Goal: Task Accomplishment & Management: Use online tool/utility

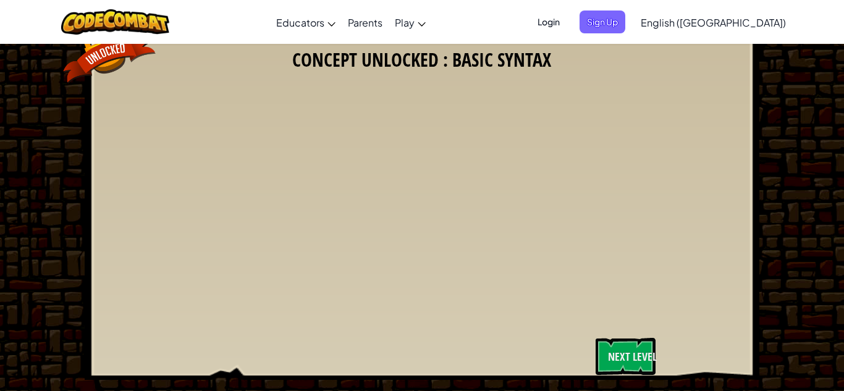
scroll to position [36, 0]
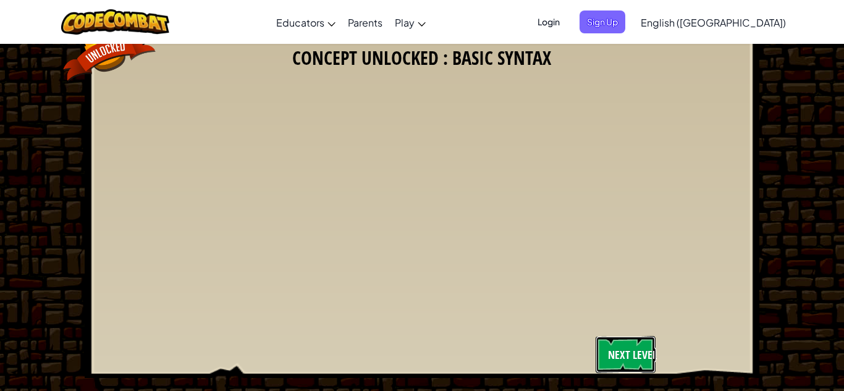
click at [614, 352] on link "Next Level" at bounding box center [626, 354] width 60 height 37
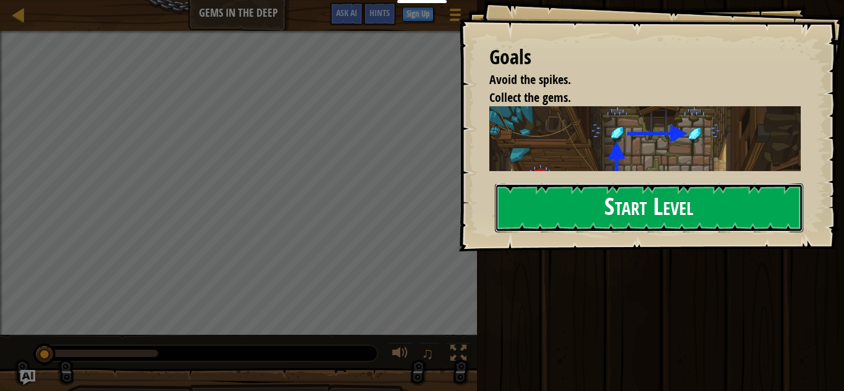
click at [607, 208] on button "Start Level" at bounding box center [649, 207] width 308 height 49
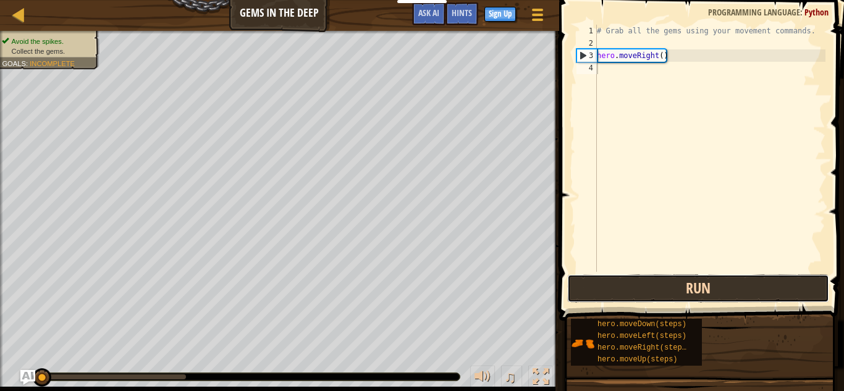
click at [643, 287] on button "Run" at bounding box center [698, 288] width 262 height 28
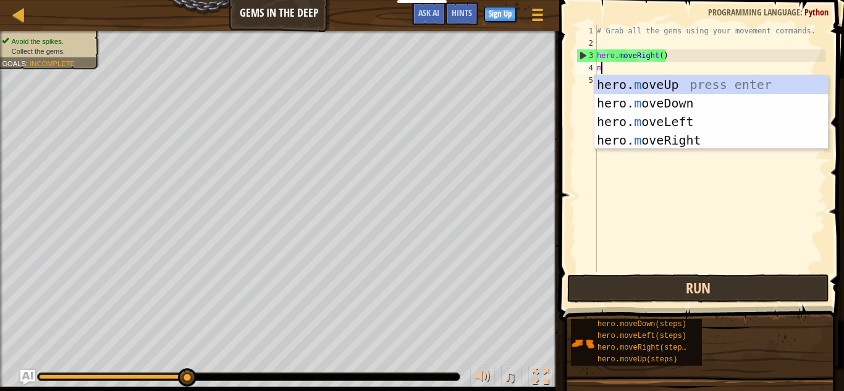
scroll to position [6, 0]
type textarea "mve"
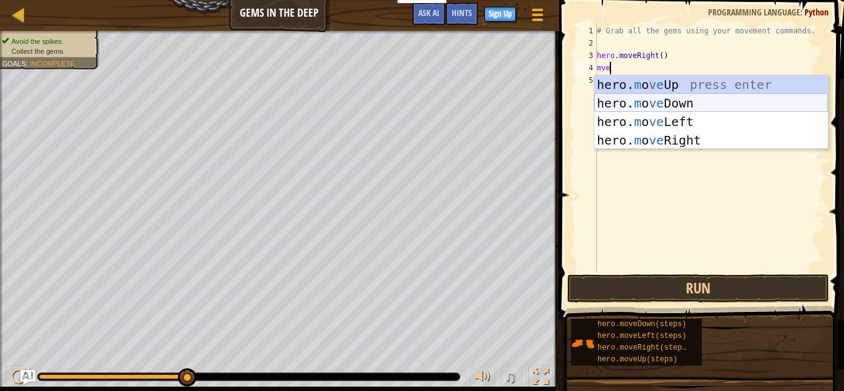
click at [716, 104] on div "hero. m o ve Up press enter hero. m o ve Down press enter hero. m o ve Left pre…" at bounding box center [711, 130] width 234 height 111
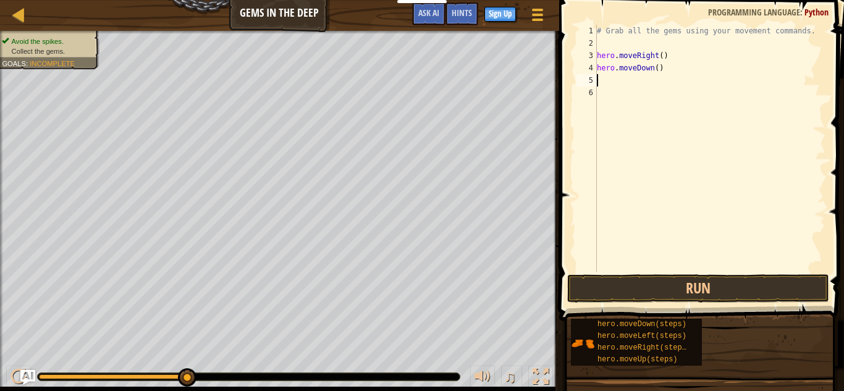
scroll to position [6, 0]
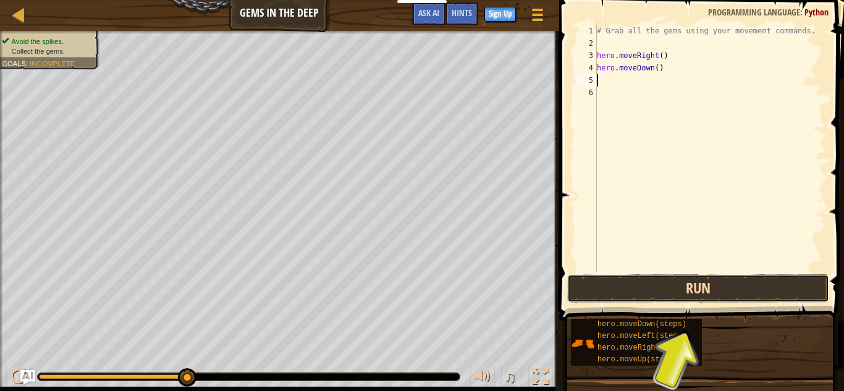
click at [694, 288] on button "Run" at bounding box center [698, 288] width 262 height 28
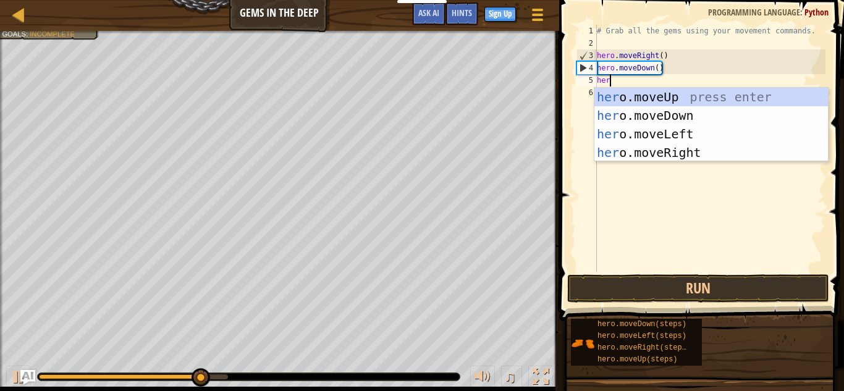
scroll to position [6, 1]
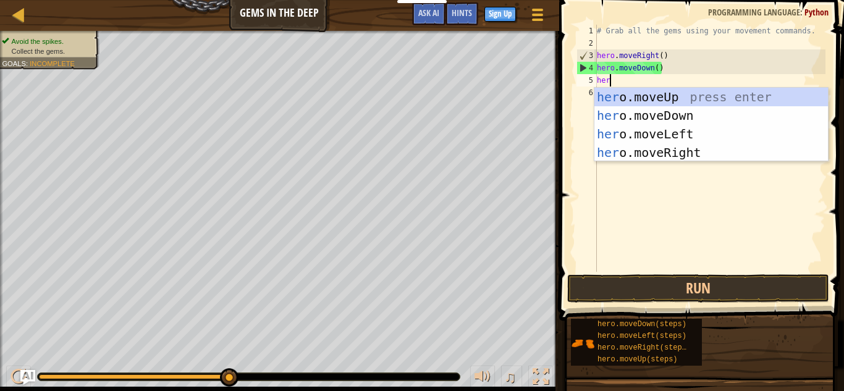
type textarea "hero"
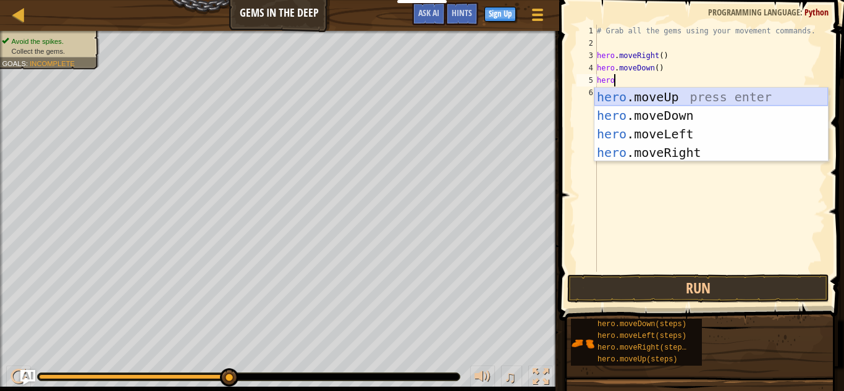
click at [742, 95] on div "hero .moveUp press enter hero .moveDown press enter hero .moveLeft press enter …" at bounding box center [711, 143] width 234 height 111
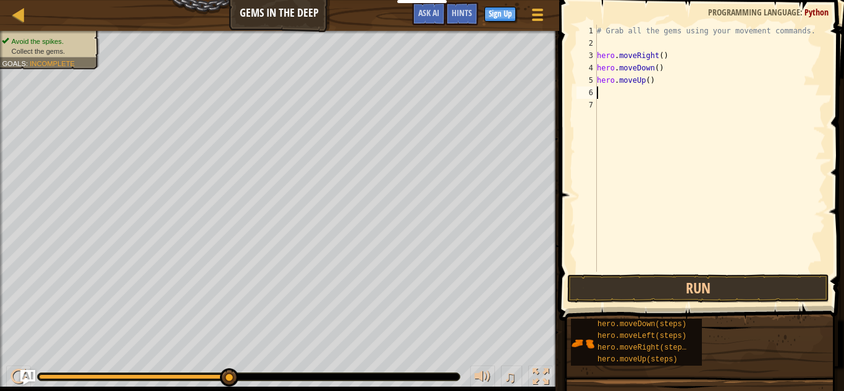
scroll to position [6, 0]
click at [725, 279] on button "Run" at bounding box center [698, 288] width 262 height 28
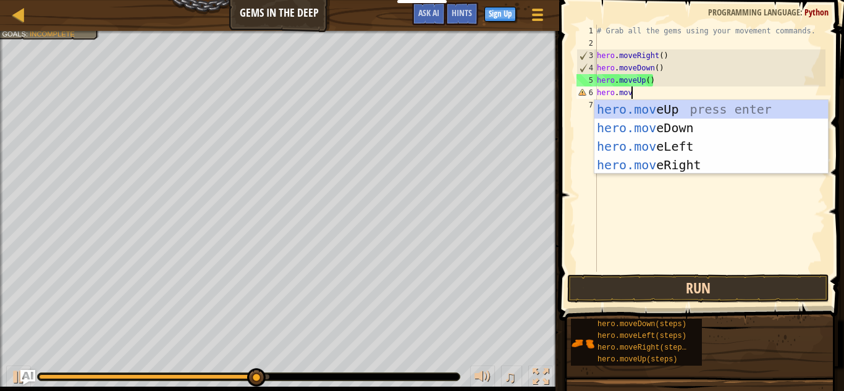
type textarea "hero.move"
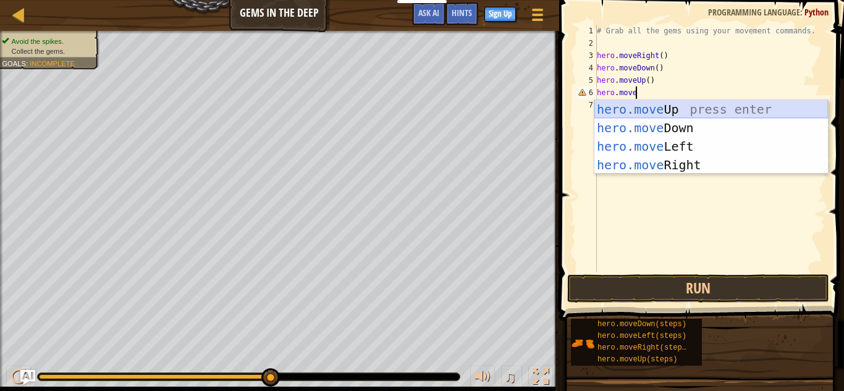
click at [715, 117] on div "hero.move Up press enter hero.move Down press enter hero.move Left press enter …" at bounding box center [711, 155] width 234 height 111
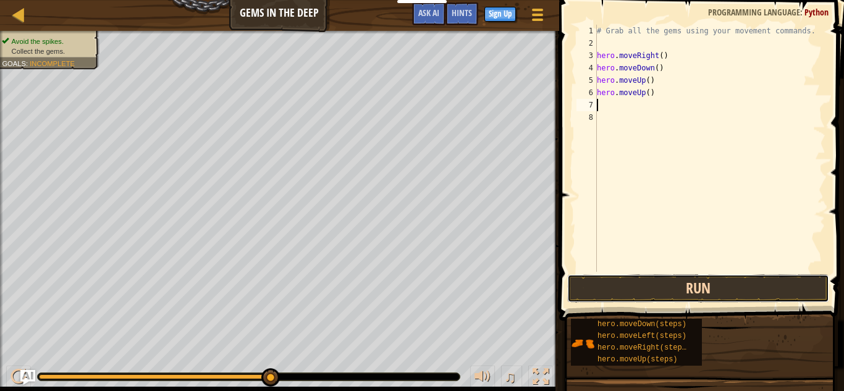
click at [753, 278] on button "Run" at bounding box center [698, 288] width 262 height 28
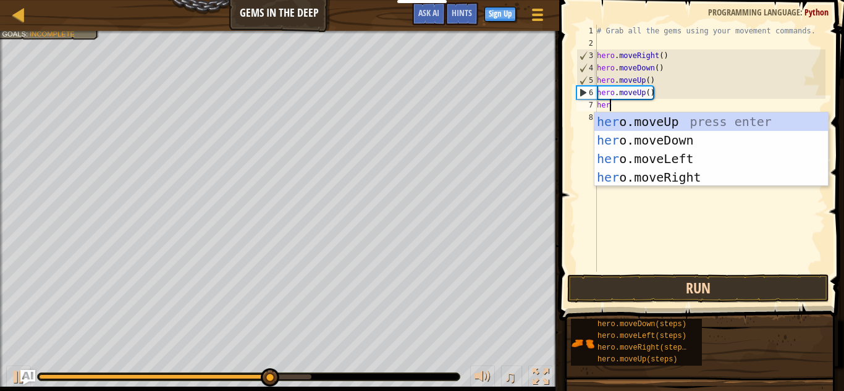
scroll to position [6, 1]
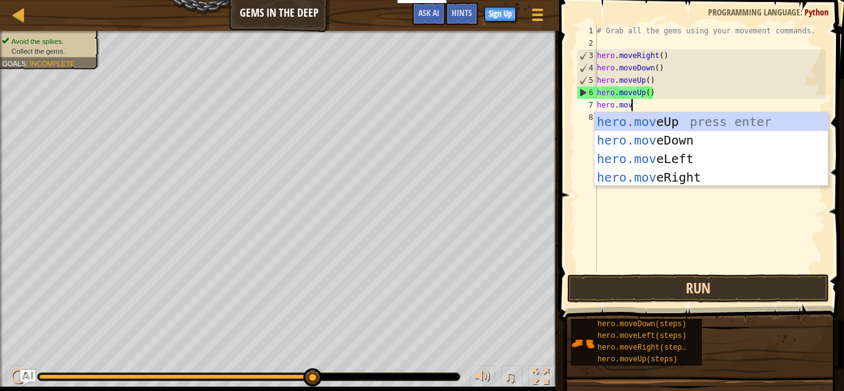
type textarea "hero.move"
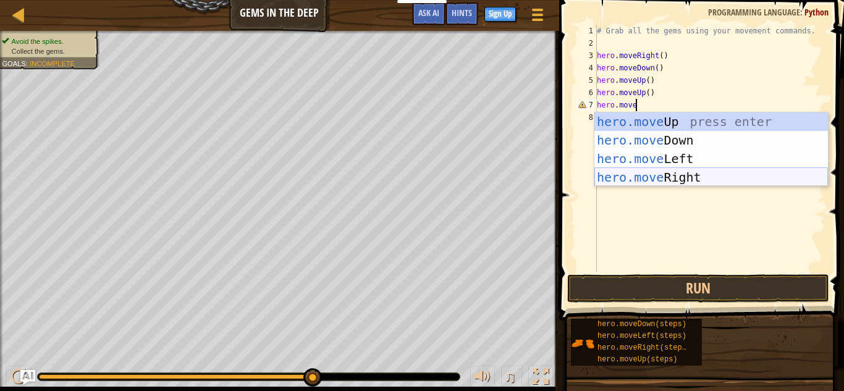
click at [686, 179] on div "hero.move Up press enter hero.move Down press enter hero.move Left press enter …" at bounding box center [711, 167] width 234 height 111
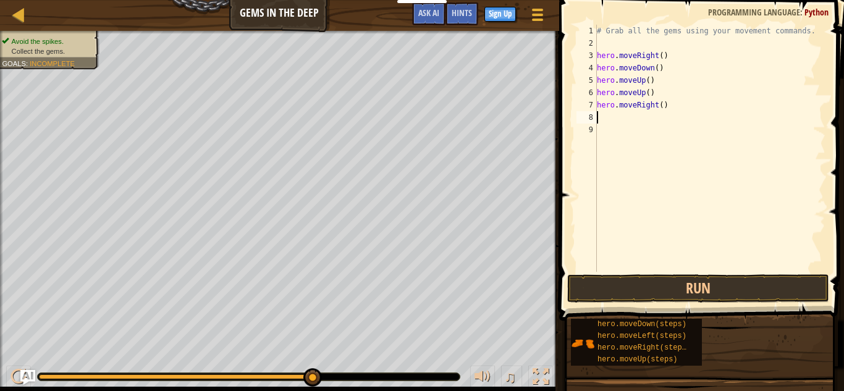
scroll to position [6, 0]
click at [699, 277] on button "Run" at bounding box center [698, 288] width 262 height 28
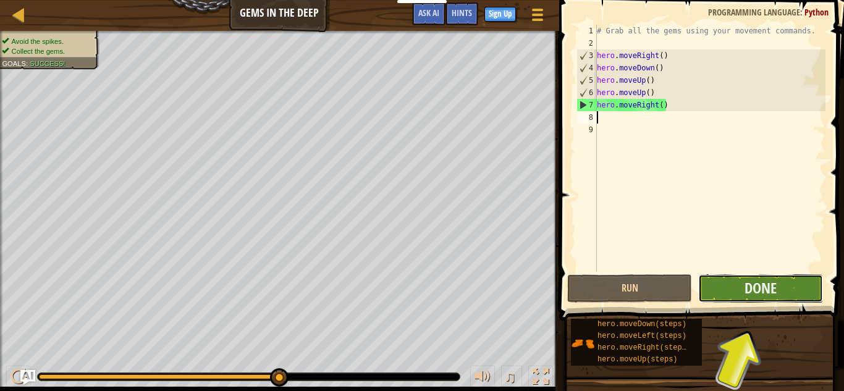
click at [719, 286] on button "Done" at bounding box center [760, 288] width 125 height 28
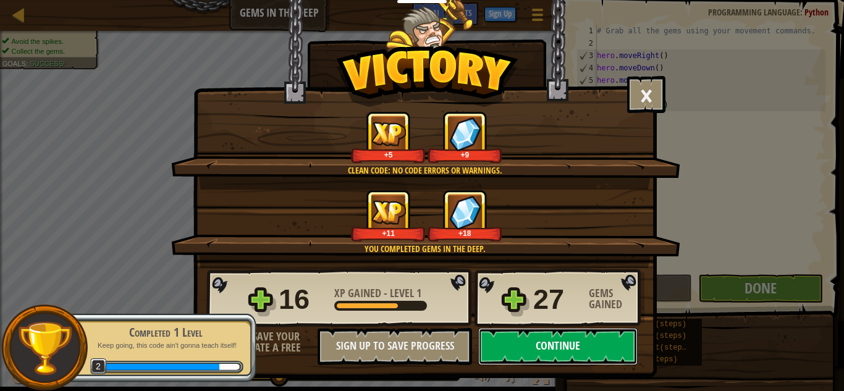
click at [608, 348] on button "Continue" at bounding box center [557, 346] width 159 height 37
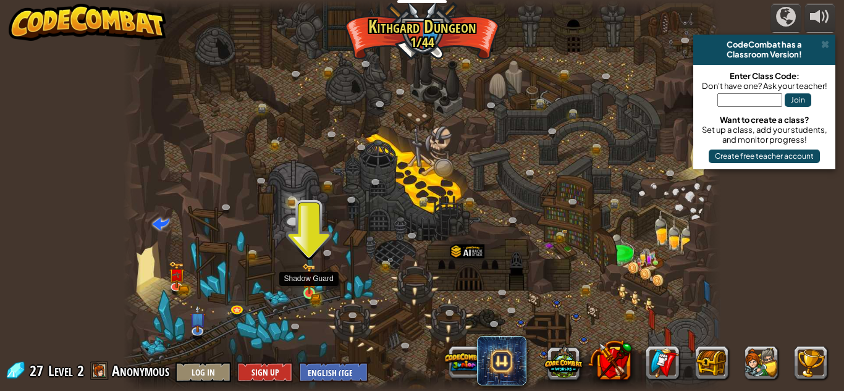
click at [305, 293] on img at bounding box center [309, 278] width 14 height 31
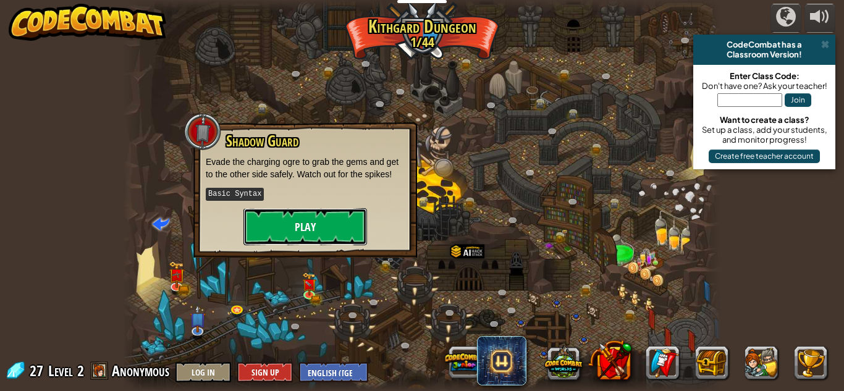
click at [307, 227] on button "Play" at bounding box center [305, 226] width 124 height 37
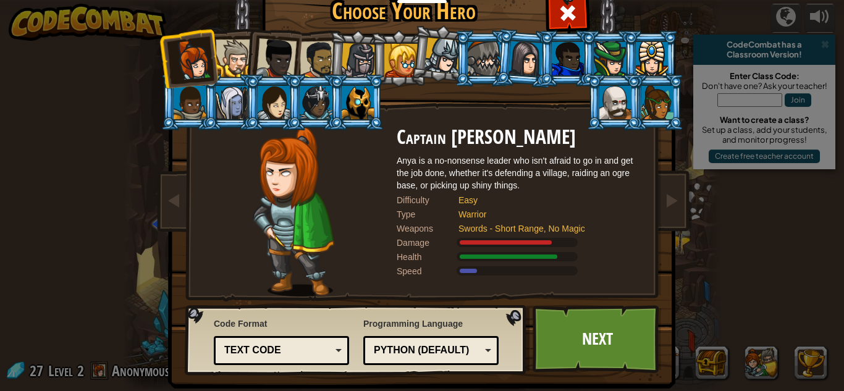
click at [224, 43] on div at bounding box center [235, 59] width 38 height 38
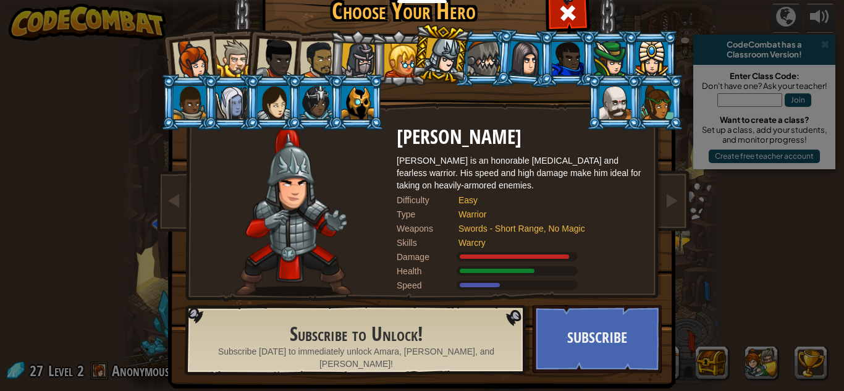
click at [530, 65] on div at bounding box center [525, 58] width 35 height 35
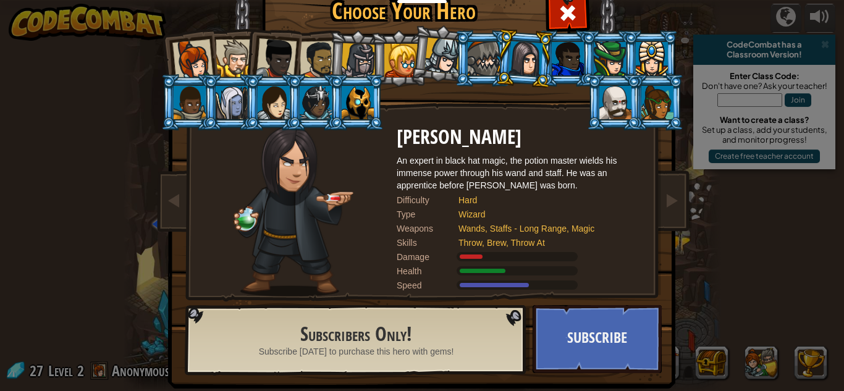
click at [246, 92] on li at bounding box center [273, 102] width 56 height 56
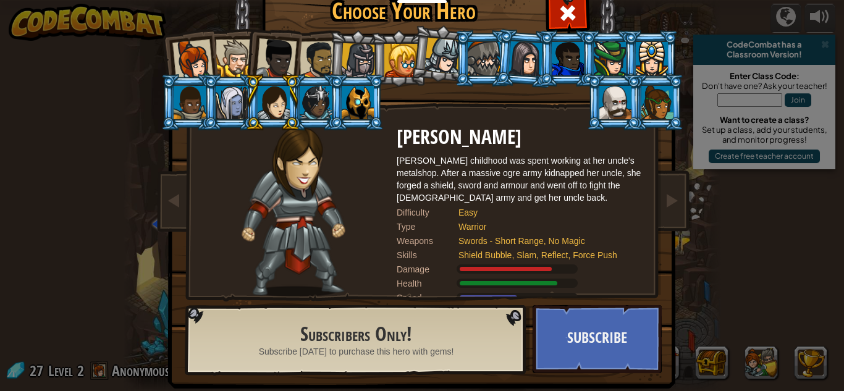
click at [229, 95] on div at bounding box center [232, 102] width 32 height 33
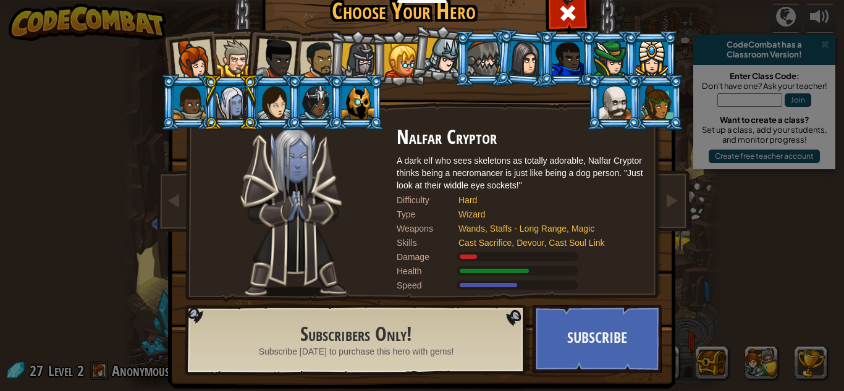
click at [317, 110] on div at bounding box center [316, 102] width 32 height 33
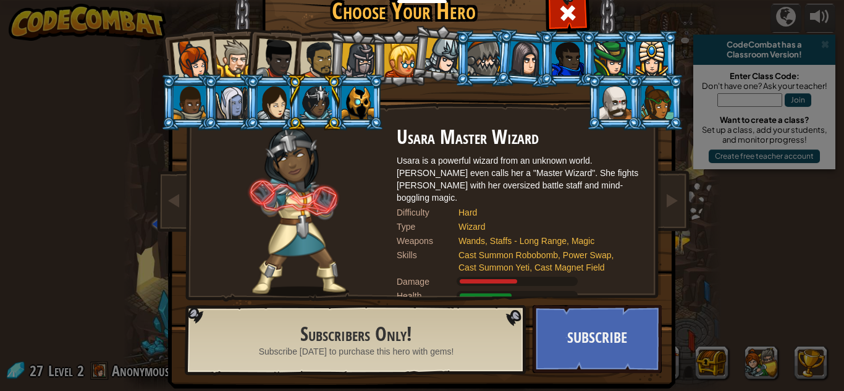
scroll to position [16, 0]
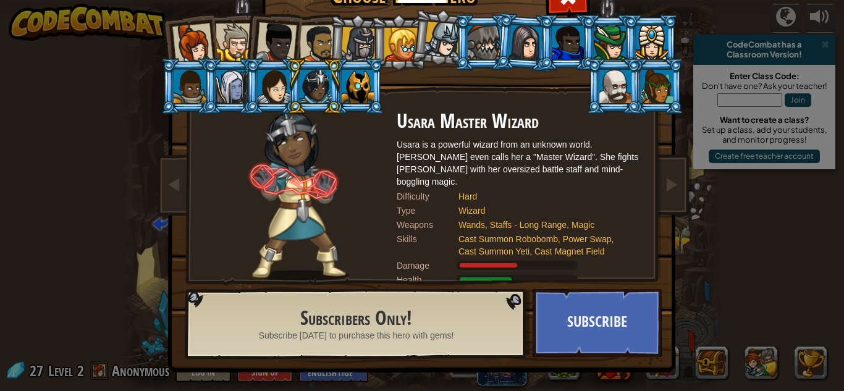
click at [458, 141] on div "Usara is a powerful wizard from an unknown world. [PERSON_NAME] even calls her …" at bounding box center [520, 162] width 247 height 49
click at [193, 43] on div at bounding box center [192, 43] width 41 height 41
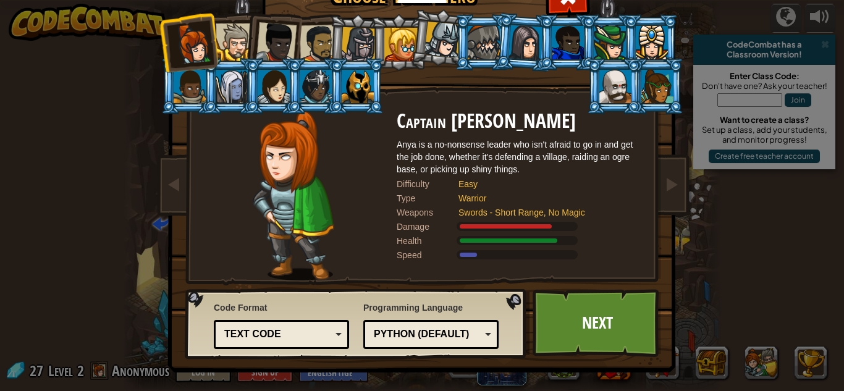
click at [285, 34] on div at bounding box center [276, 42] width 41 height 41
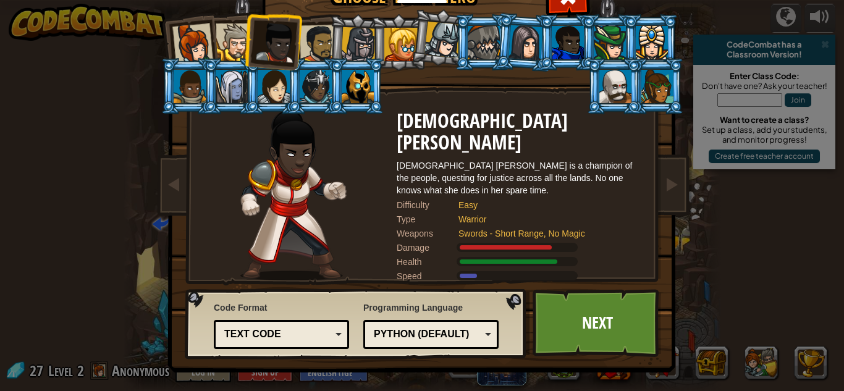
click at [230, 38] on div at bounding box center [235, 42] width 38 height 38
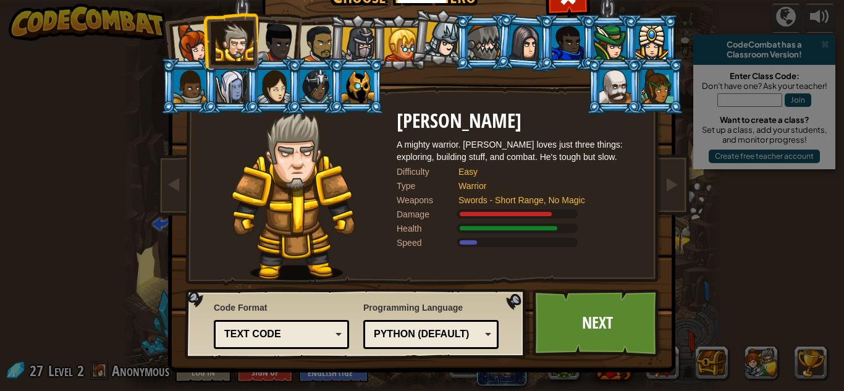
click at [205, 39] on li at bounding box center [231, 40] width 56 height 56
click at [193, 41] on div at bounding box center [192, 43] width 41 height 41
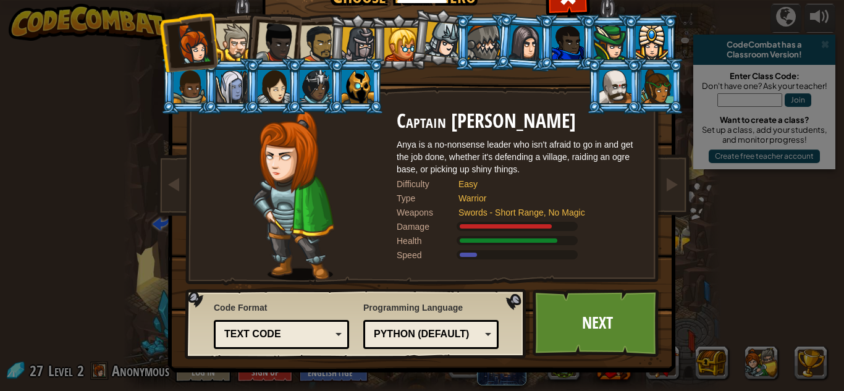
click at [434, 332] on div "Python (Default)" at bounding box center [427, 334] width 107 height 14
click at [305, 335] on div "Text code" at bounding box center [277, 334] width 107 height 14
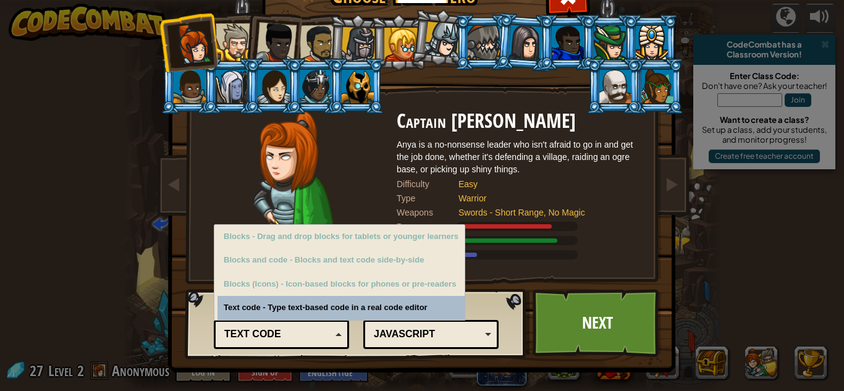
click at [308, 309] on div "Code Format Text code Blocks and code Blocks Blocks (Icons) Text code Blocks - …" at bounding box center [281, 323] width 135 height 51
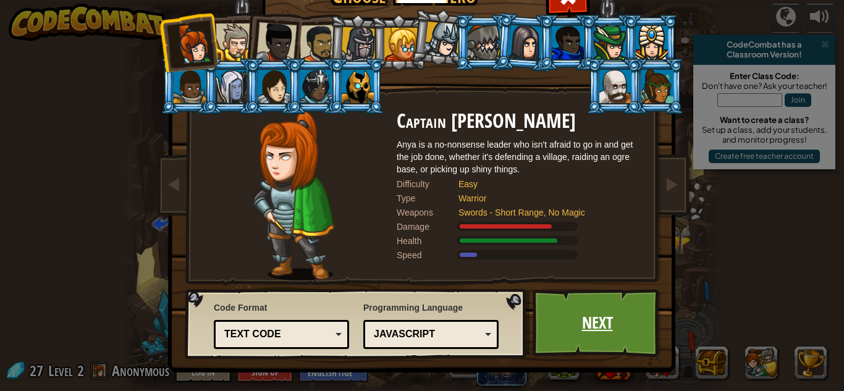
click at [634, 325] on link "Next" at bounding box center [597, 323] width 129 height 68
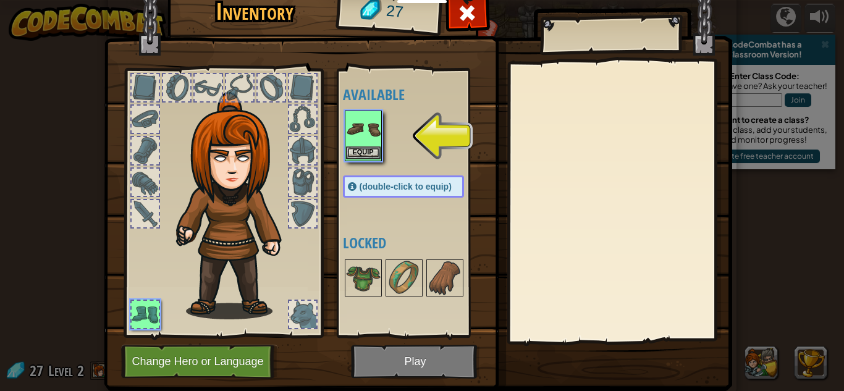
click at [371, 146] on img at bounding box center [363, 129] width 35 height 35
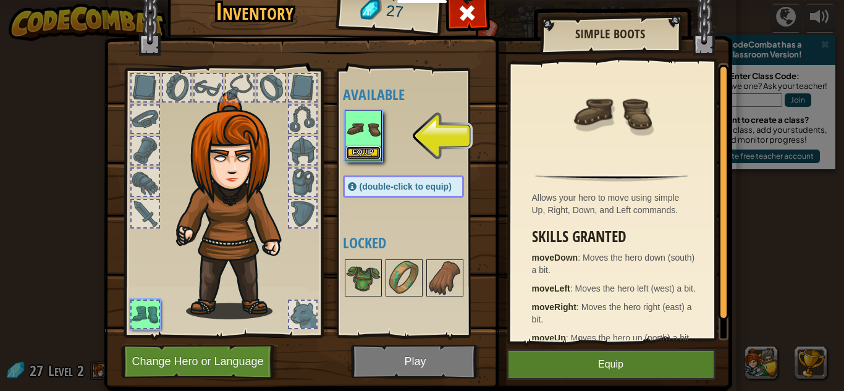
click at [371, 149] on button "Equip" at bounding box center [363, 152] width 35 height 13
click at [371, 258] on div at bounding box center [416, 278] width 146 height 41
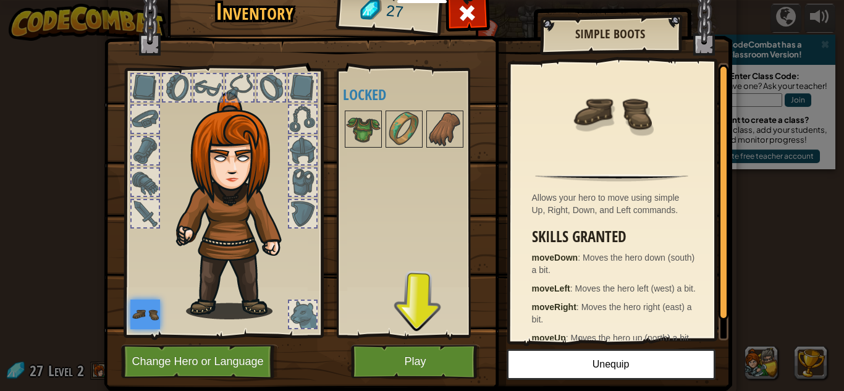
click at [183, 88] on div at bounding box center [176, 87] width 27 height 27
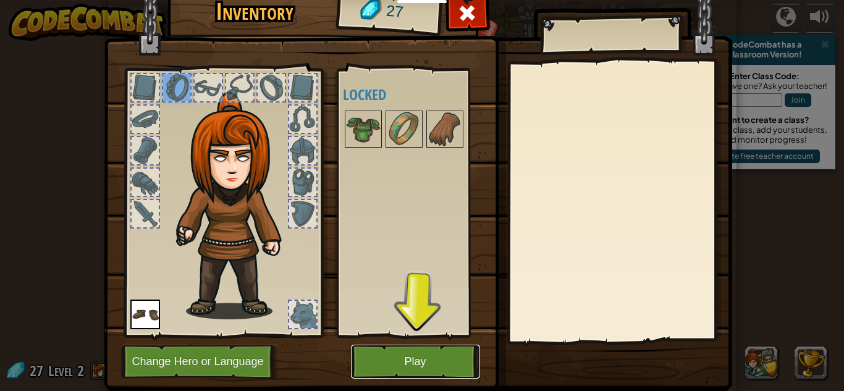
click at [389, 352] on button "Play" at bounding box center [415, 362] width 129 height 34
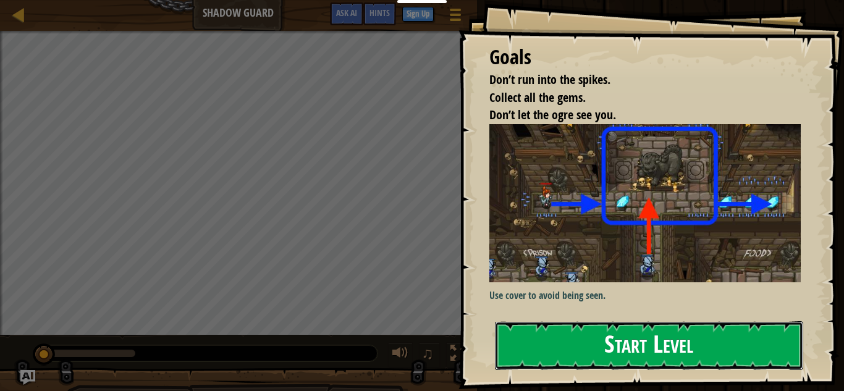
click at [527, 341] on button "Start Level" at bounding box center [649, 345] width 308 height 49
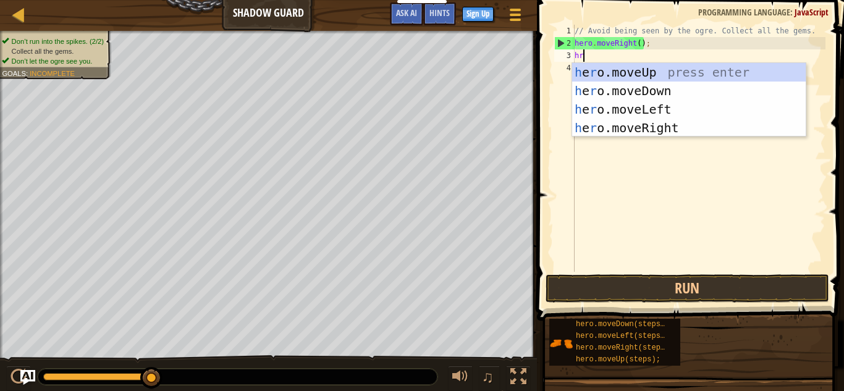
scroll to position [6, 1]
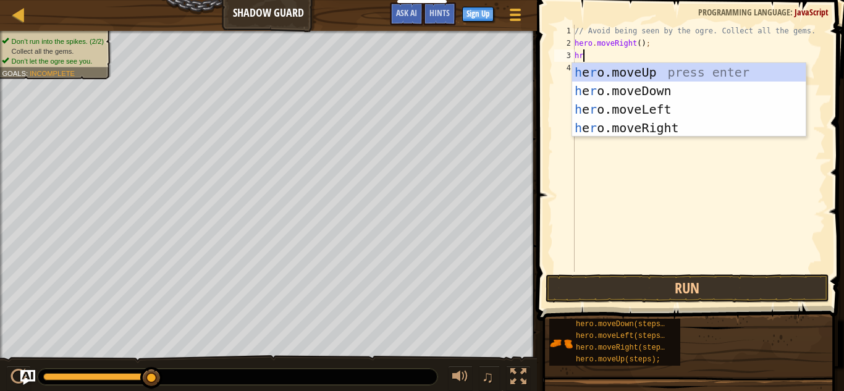
type textarea "h"
click at [668, 77] on div "h ero.moveUp press enter h ero.moveDown press enter h ero.moveLeft press enter …" at bounding box center [689, 118] width 234 height 111
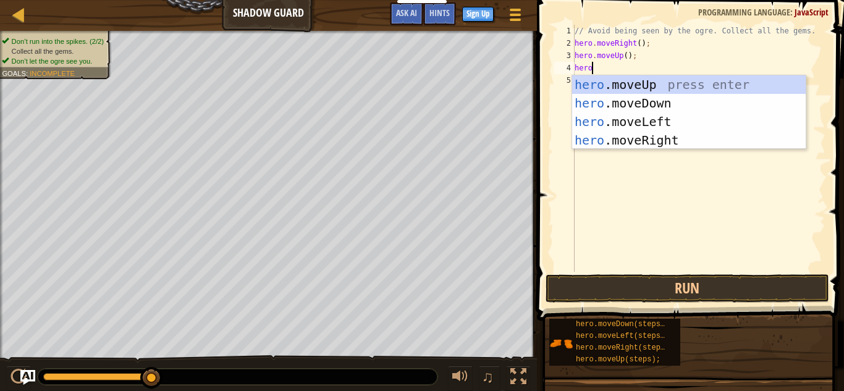
scroll to position [6, 2]
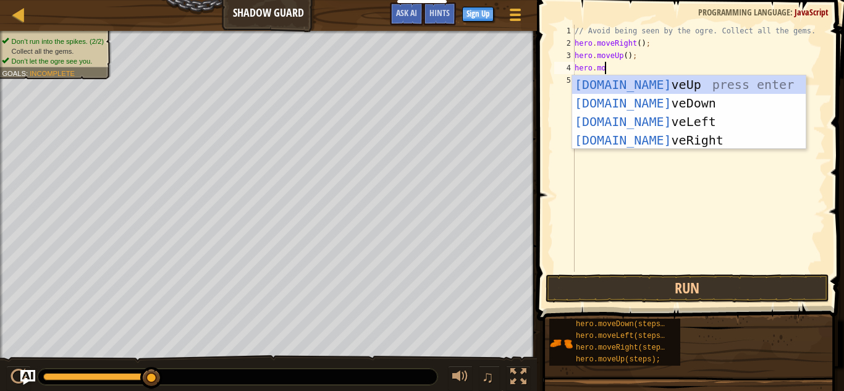
type textarea "hero.mov"
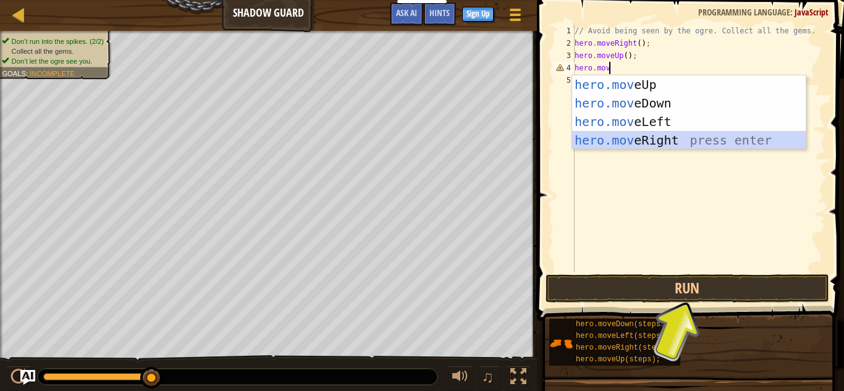
click at [673, 141] on div "hero.mov eUp press enter hero.mov eDown press enter hero.mov eLeft press enter …" at bounding box center [689, 130] width 234 height 111
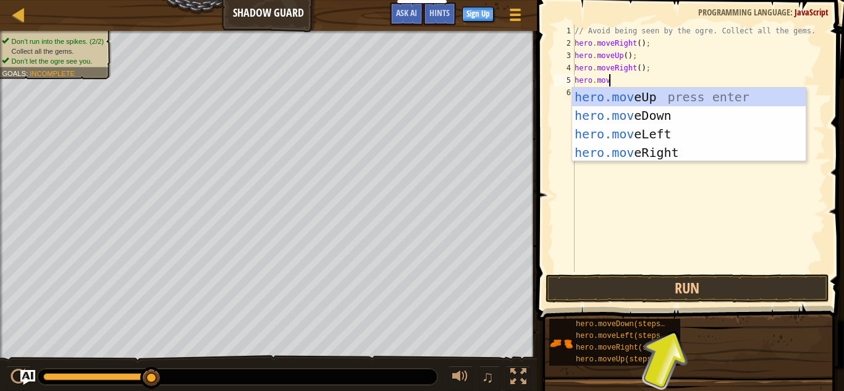
type textarea "hero.move"
click at [662, 117] on div "hero.move Up press enter hero.move Down press enter hero.move Left press enter …" at bounding box center [689, 143] width 234 height 111
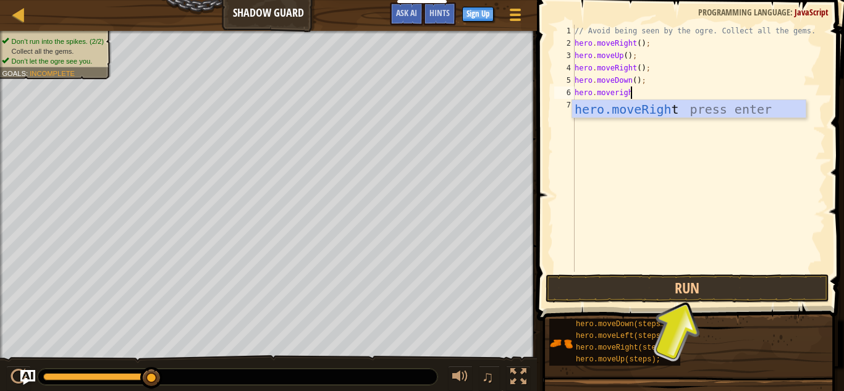
scroll to position [6, 8]
type textarea "hero.moveright"
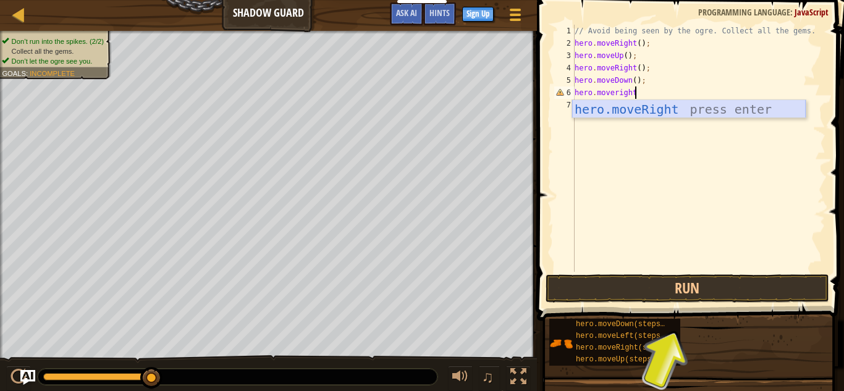
click at [672, 108] on div "hero.moveRight press enter" at bounding box center [689, 128] width 234 height 56
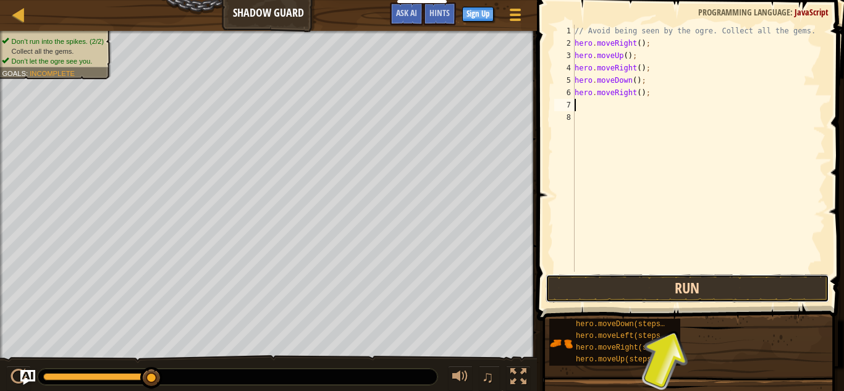
click at [726, 280] on button "Run" at bounding box center [688, 288] width 284 height 28
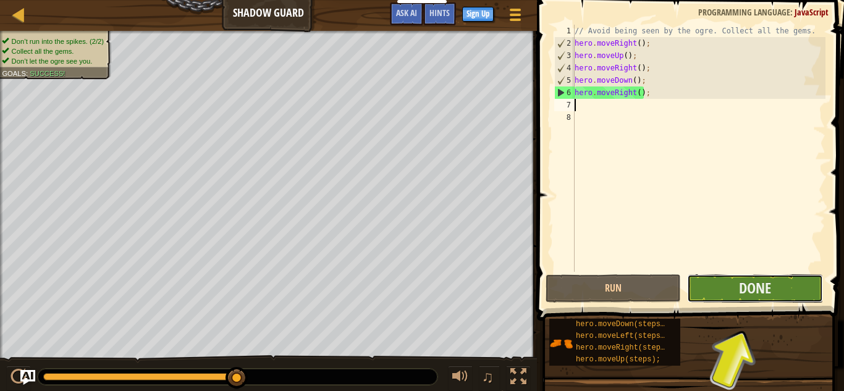
click at [733, 294] on button "Done" at bounding box center [754, 288] width 135 height 28
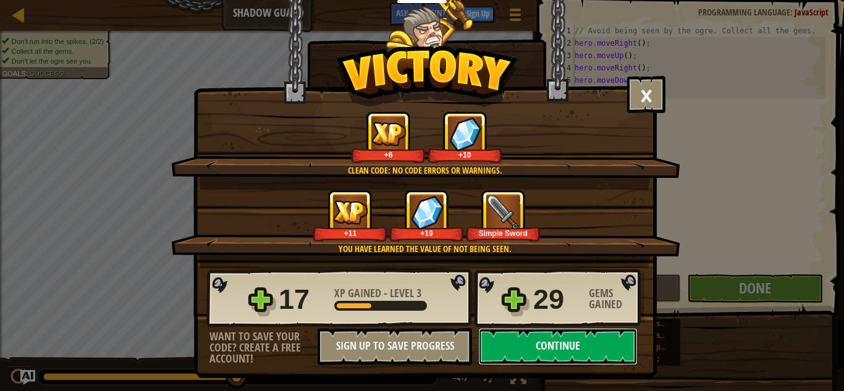
click at [572, 339] on button "Continue" at bounding box center [557, 346] width 159 height 37
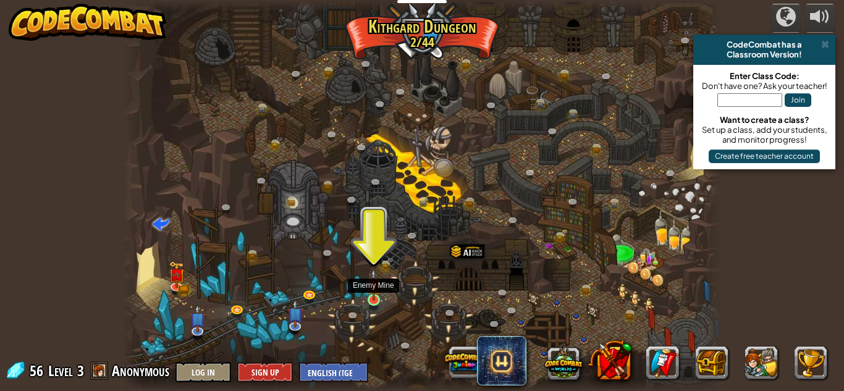
click at [374, 299] on img at bounding box center [374, 285] width 14 height 32
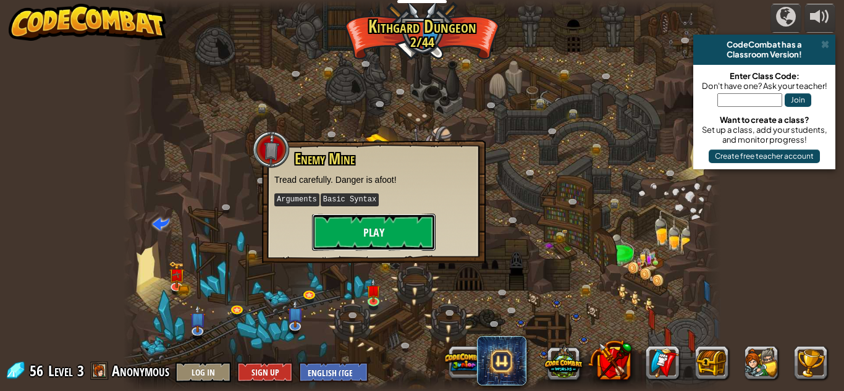
click at [374, 240] on button "Play" at bounding box center [374, 232] width 124 height 37
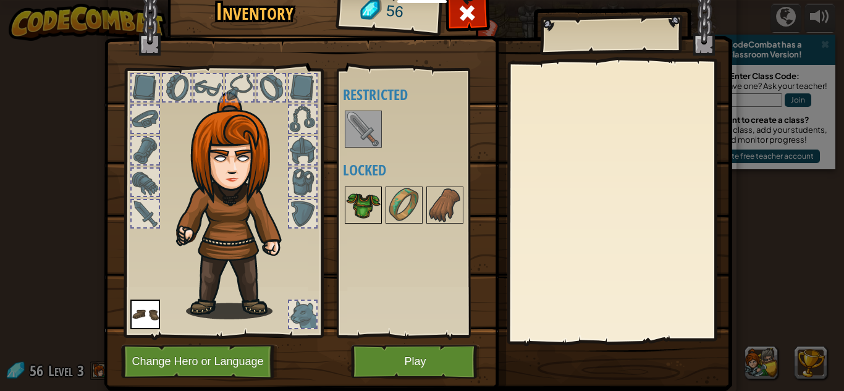
click at [365, 200] on img at bounding box center [363, 205] width 35 height 35
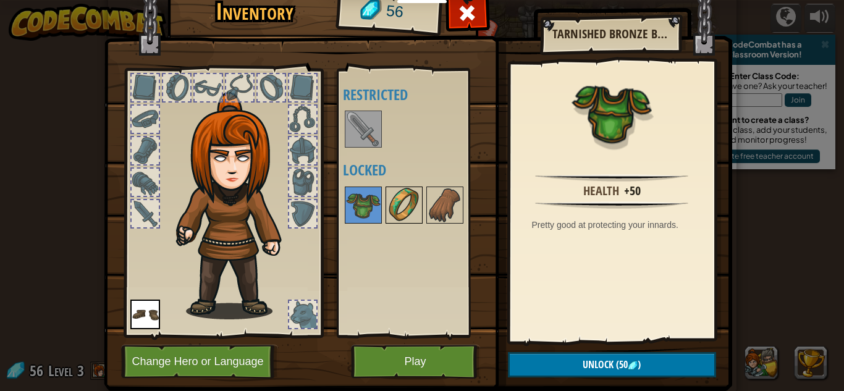
click at [391, 205] on img at bounding box center [404, 205] width 35 height 35
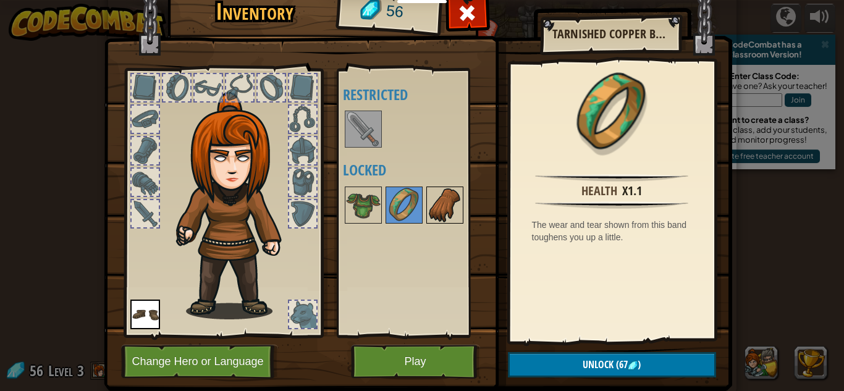
click at [431, 204] on img at bounding box center [445, 205] width 35 height 35
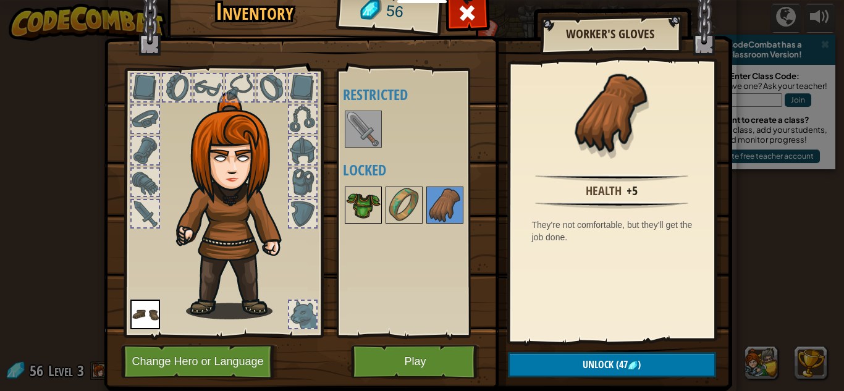
click at [363, 201] on img at bounding box center [363, 205] width 35 height 35
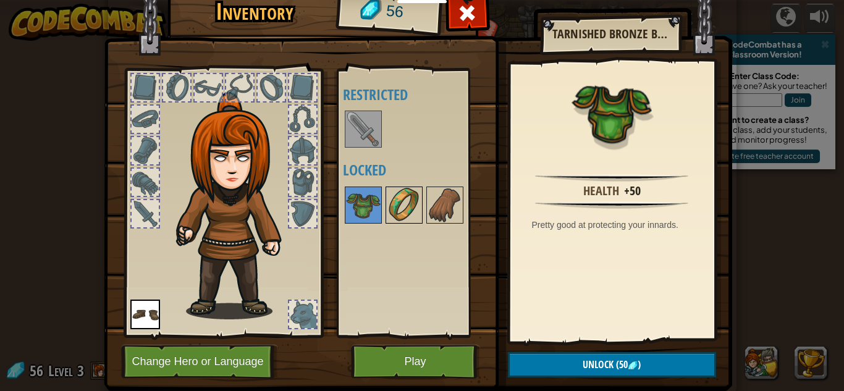
click at [406, 208] on img at bounding box center [404, 205] width 35 height 35
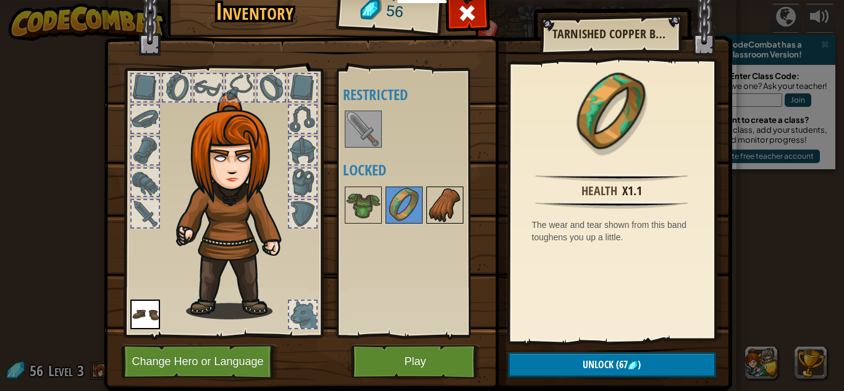
click at [436, 209] on img at bounding box center [445, 205] width 35 height 35
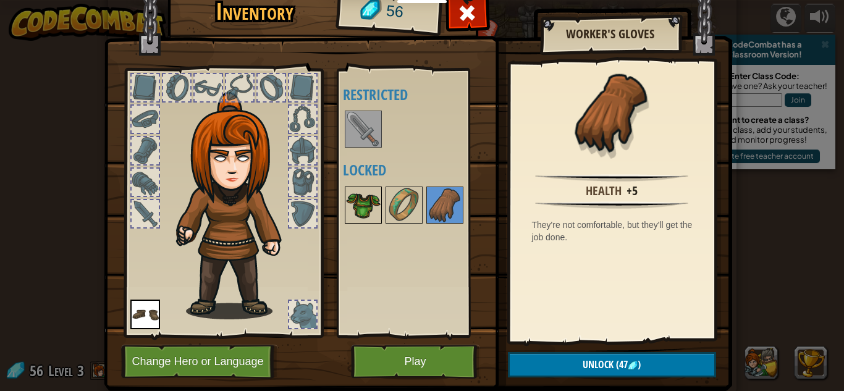
click at [366, 206] on img at bounding box center [363, 205] width 35 height 35
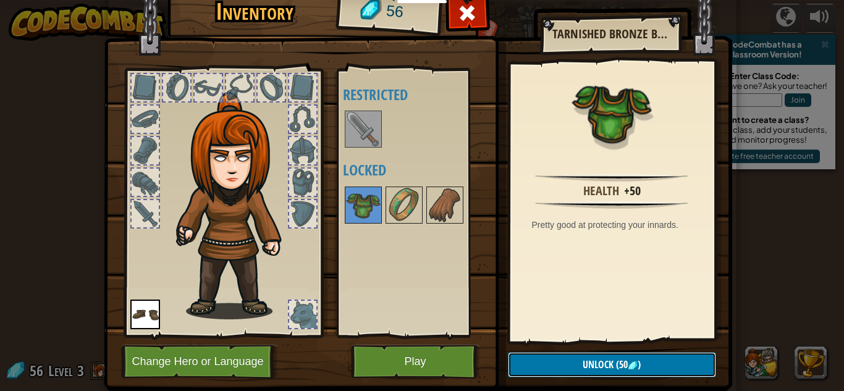
click at [580, 361] on button "Unlock (50 )" at bounding box center [612, 364] width 208 height 25
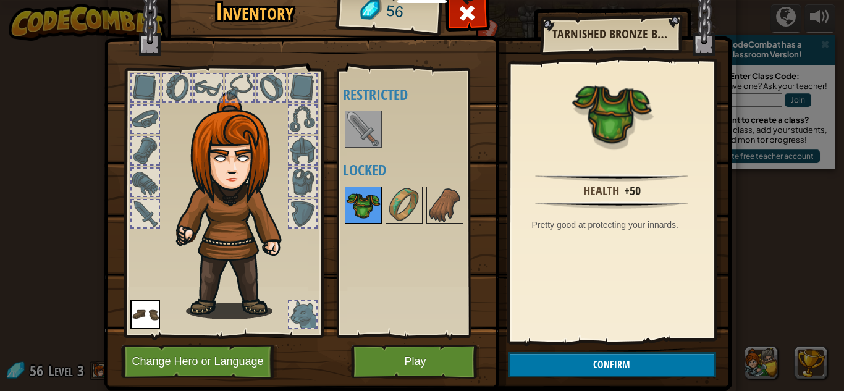
click at [359, 215] on img at bounding box center [363, 205] width 35 height 35
click at [360, 217] on img at bounding box center [363, 205] width 35 height 35
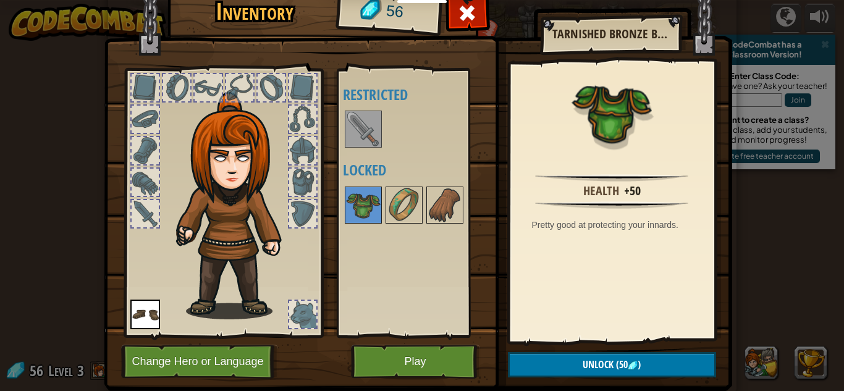
drag, startPoint x: 360, startPoint y: 217, endPoint x: 314, endPoint y: 203, distance: 48.5
click at [314, 203] on div "Inventory 56 Available Equip (double-click to equip) Restricted Locked Tarnishe…" at bounding box center [422, 189] width 628 height 408
click at [618, 356] on button "Unlock (50 )" at bounding box center [612, 364] width 208 height 25
click at [609, 368] on button "Confirm" at bounding box center [612, 364] width 208 height 25
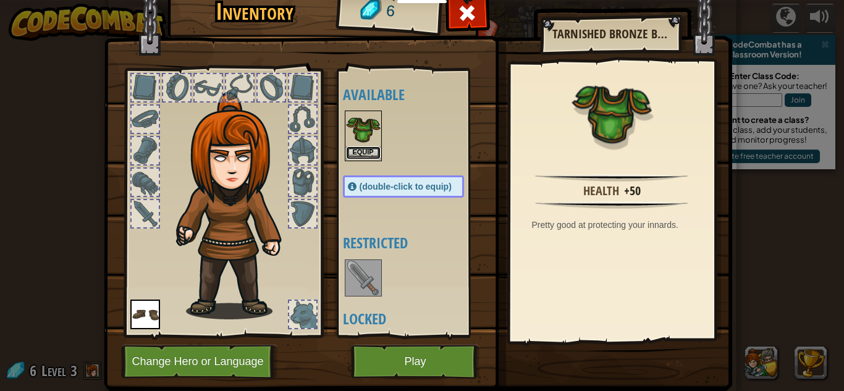
click at [347, 146] on button "Equip" at bounding box center [363, 152] width 35 height 13
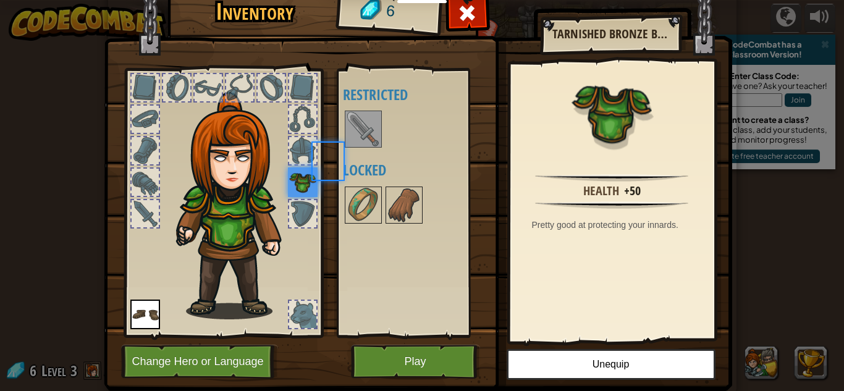
click at [347, 146] on img at bounding box center [363, 129] width 35 height 35
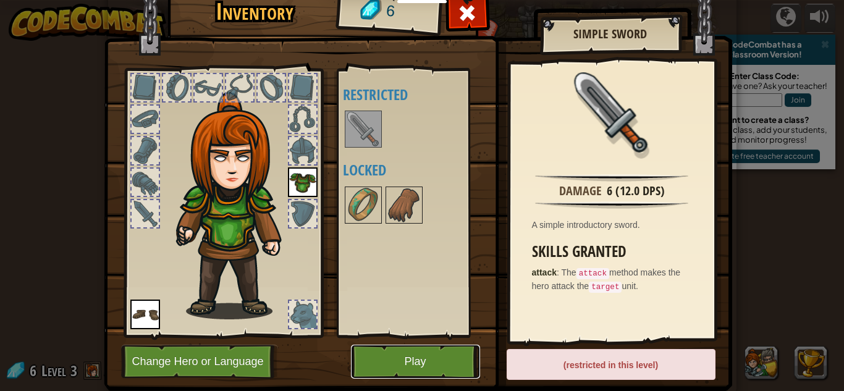
click at [438, 363] on button "Play" at bounding box center [415, 362] width 129 height 34
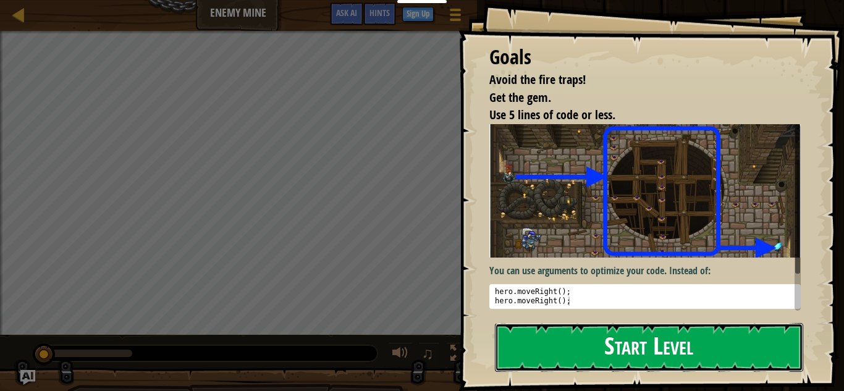
click at [618, 346] on button "Start Level" at bounding box center [649, 347] width 308 height 49
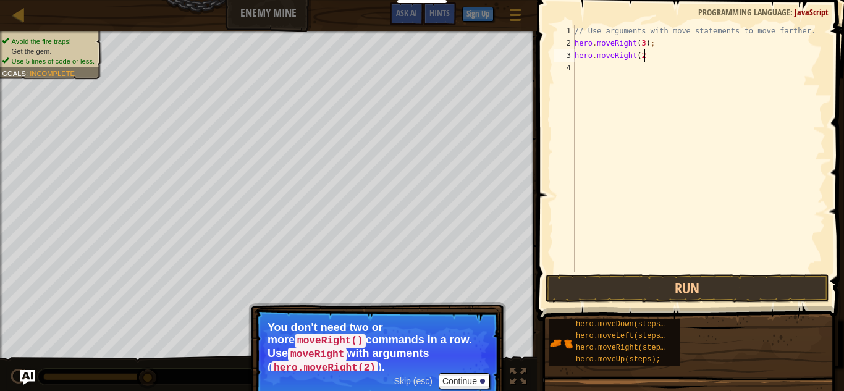
scroll to position [6, 10]
click at [733, 287] on button "Run" at bounding box center [688, 288] width 284 height 28
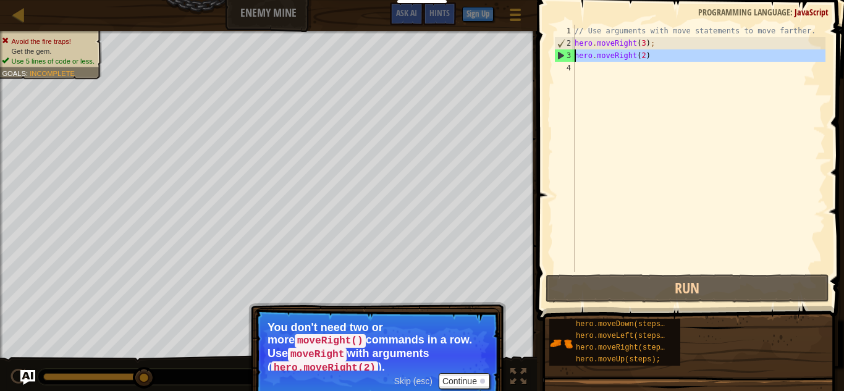
drag, startPoint x: 656, startPoint y: 62, endPoint x: 556, endPoint y: 53, distance: 100.5
click at [556, 53] on div "hero.moveRight(2) 1 2 3 4 // Use arguments with move statements to move farther…" at bounding box center [689, 148] width 274 height 247
type textarea "hero.moveRight(2)"
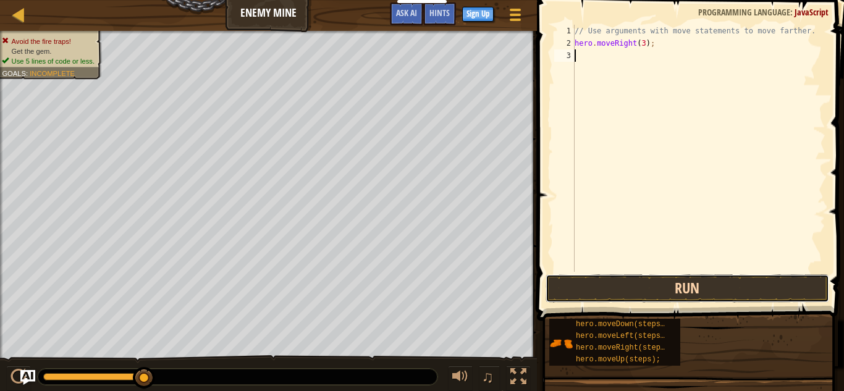
click at [714, 292] on button "Run" at bounding box center [688, 288] width 284 height 28
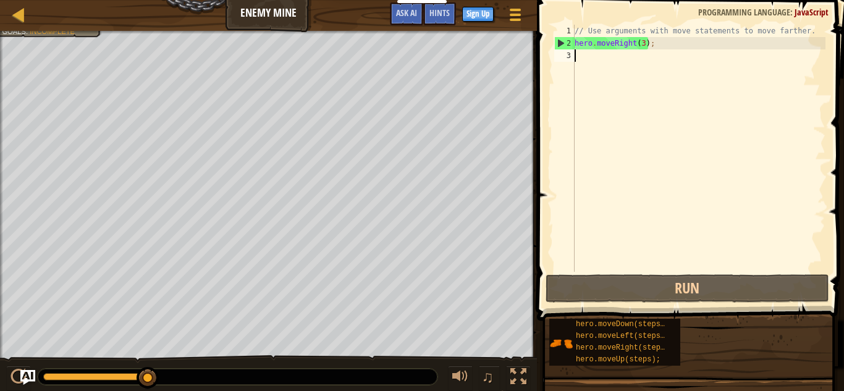
click at [645, 48] on div "// Use arguments with move statements to move farther. hero . moveRight ( 3 ) ;" at bounding box center [698, 161] width 253 height 272
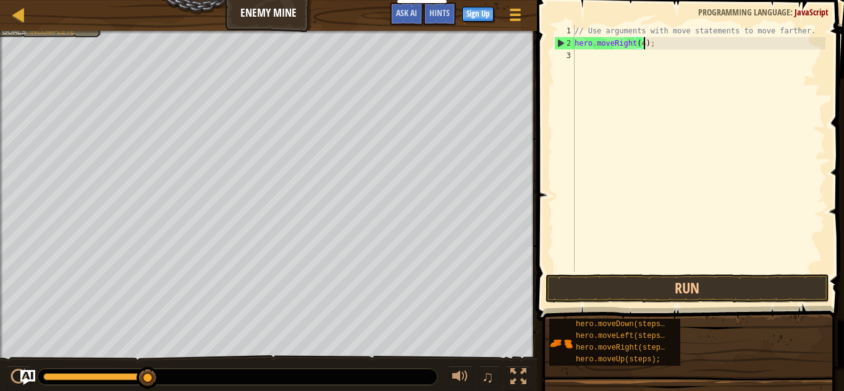
scroll to position [6, 10]
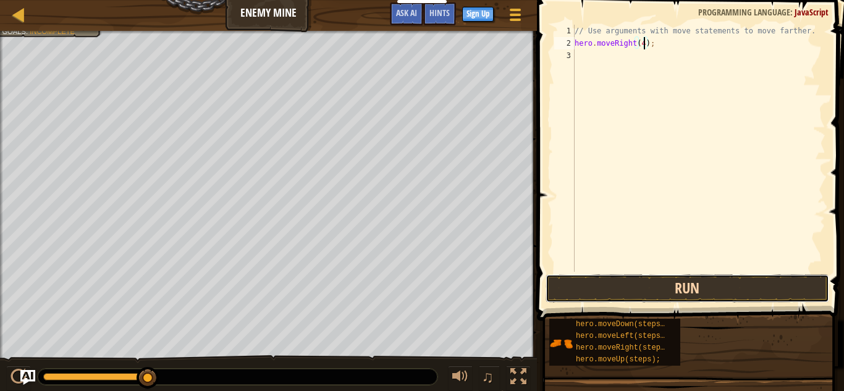
click at [788, 290] on button "Run" at bounding box center [688, 288] width 284 height 28
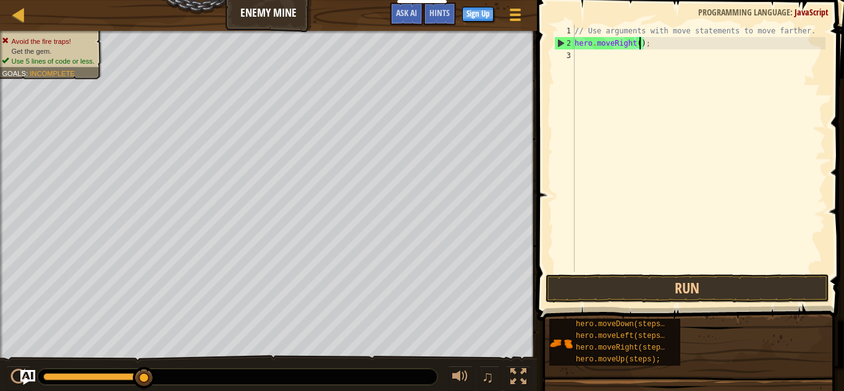
type textarea "hero.moveRight(3);"
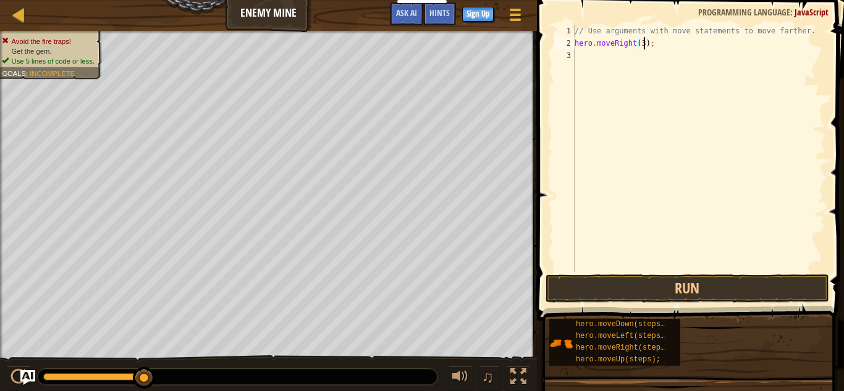
click at [610, 52] on div "// Use arguments with move statements to move farther. hero . moveRight ( 3 ) ;" at bounding box center [698, 161] width 253 height 272
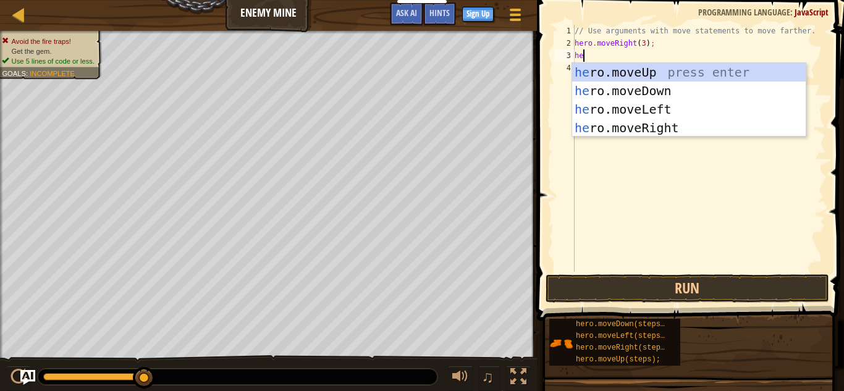
type textarea "hero"
click at [708, 68] on div "hero .moveUp press enter hero .moveDown press enter hero .moveLeft press enter …" at bounding box center [689, 118] width 234 height 111
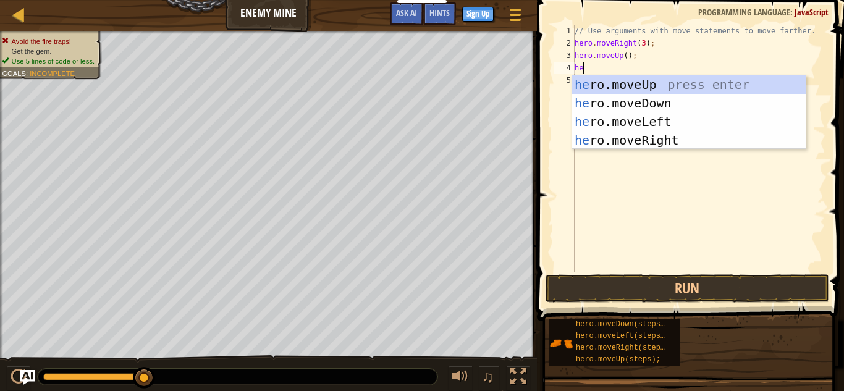
type textarea "her"
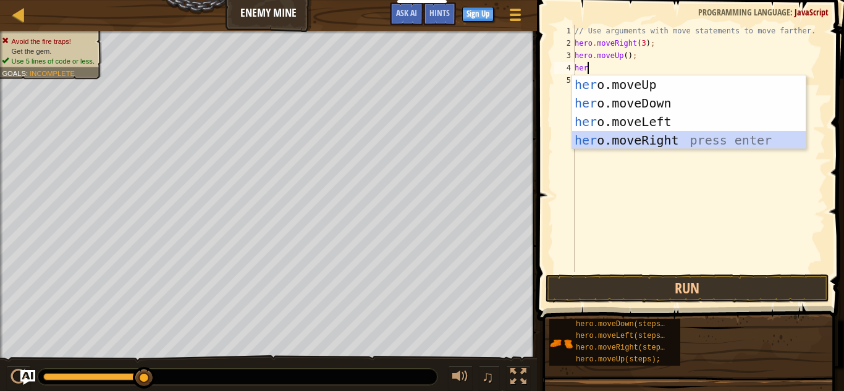
click at [691, 135] on div "her o.moveUp press enter her o.moveDown press enter her o.moveLeft press enter …" at bounding box center [689, 130] width 234 height 111
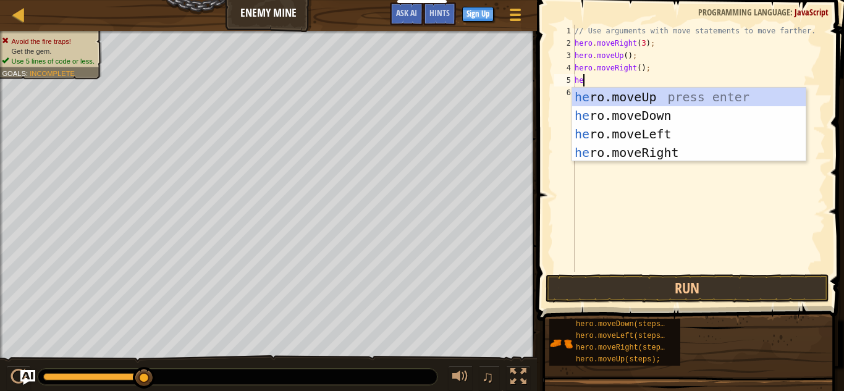
type textarea "her"
click at [653, 117] on div "her o.moveUp press enter her o.moveDown press enter her o.moveLeft press enter …" at bounding box center [689, 143] width 234 height 111
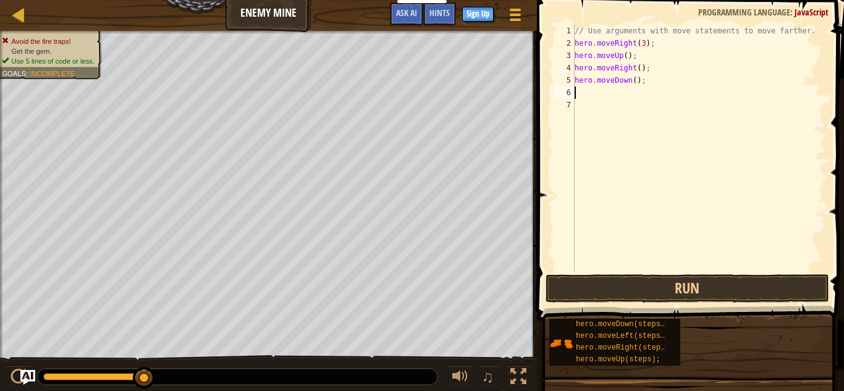
scroll to position [6, 0]
click at [626, 57] on div "// Use arguments with move statements to move farther. hero . moveRight ( 3 ) ;…" at bounding box center [698, 161] width 253 height 272
click at [641, 67] on div "// Use arguments with move statements to move farther. hero . moveRight ( 3 ) ;…" at bounding box center [698, 161] width 253 height 272
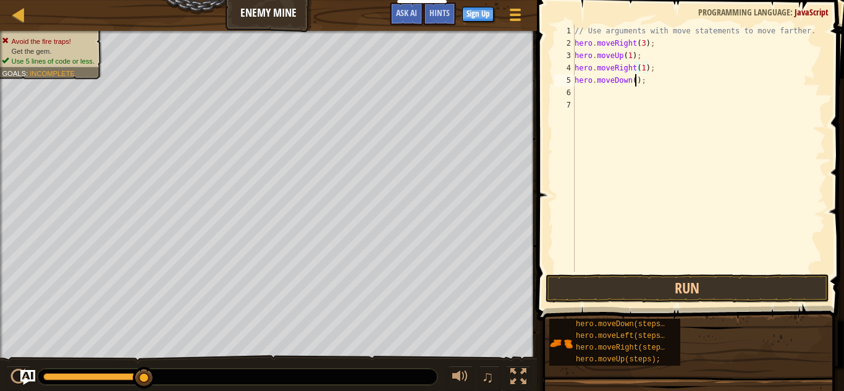
click at [635, 83] on div "// Use arguments with move statements to move farther. hero . moveRight ( 3 ) ;…" at bounding box center [698, 161] width 253 height 272
drag, startPoint x: 651, startPoint y: 47, endPoint x: 574, endPoint y: 43, distance: 76.7
click at [574, 43] on div "hero.moveDown(3); 1 2 3 4 5 6 7 // Use arguments with move statements to move f…" at bounding box center [689, 148] width 274 height 247
type textarea "hero.moveRight(3);"
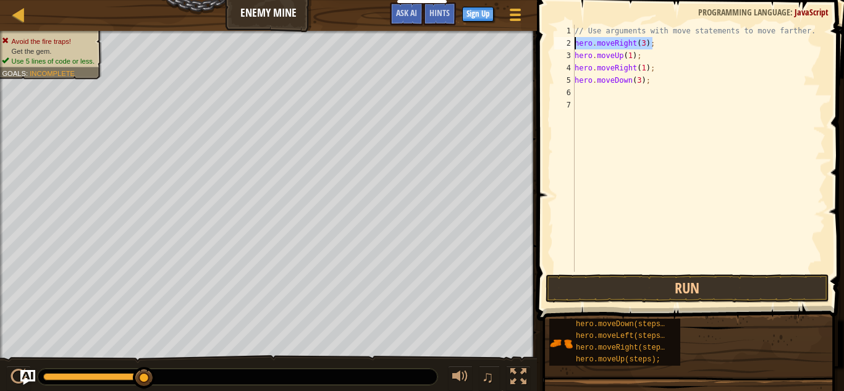
click at [591, 91] on div "// Use arguments with move statements to move farther. hero . moveRight ( 3 ) ;…" at bounding box center [698, 161] width 253 height 272
paste textarea "hero.moveRight(3);"
click at [643, 95] on div "// Use arguments with move statements to move farther. hero . moveRight ( 3 ) ;…" at bounding box center [698, 161] width 253 height 272
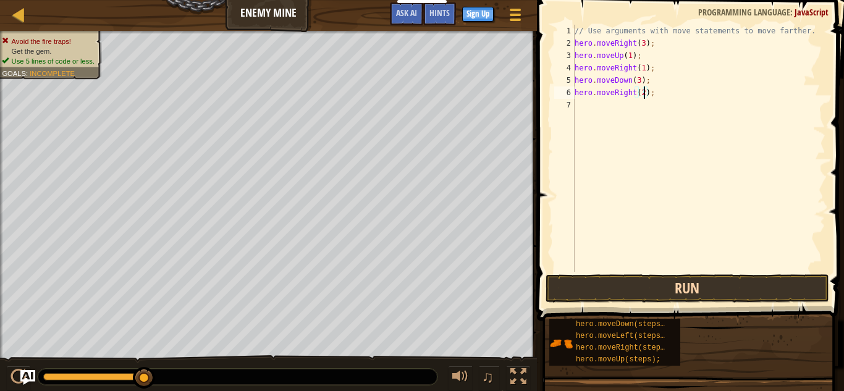
type textarea "hero.moveRight(2);"
click at [686, 287] on button "Run" at bounding box center [688, 288] width 284 height 28
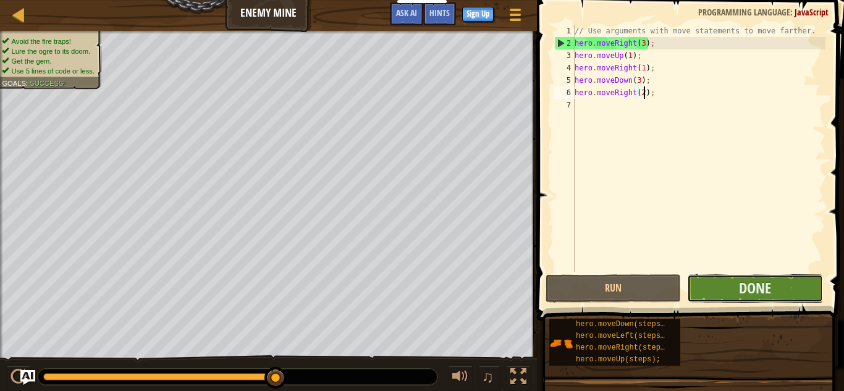
click at [724, 295] on button "Done" at bounding box center [754, 288] width 135 height 28
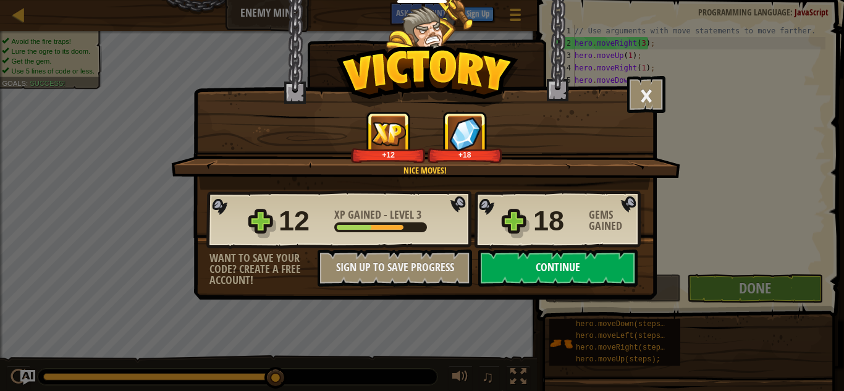
click at [617, 264] on button "Continue" at bounding box center [557, 268] width 159 height 37
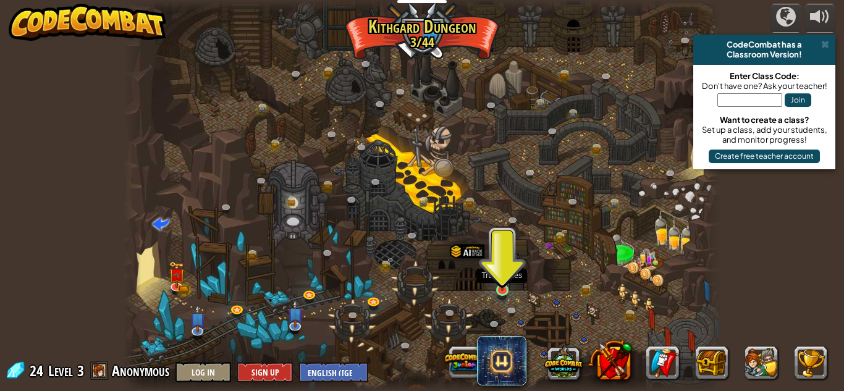
click at [505, 287] on img at bounding box center [502, 275] width 14 height 32
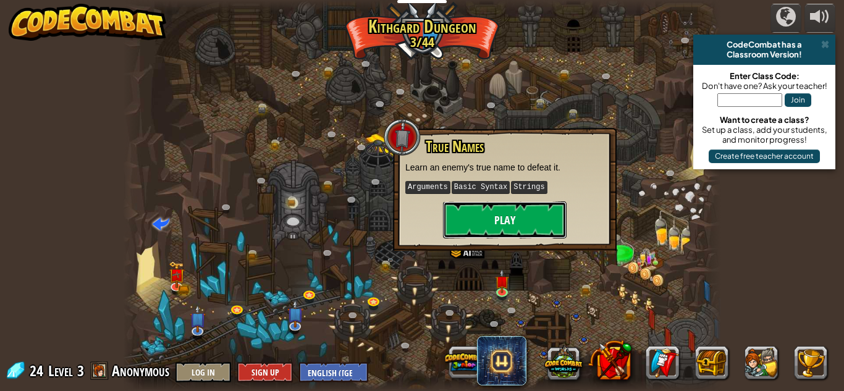
click at [502, 218] on button "Play" at bounding box center [505, 219] width 124 height 37
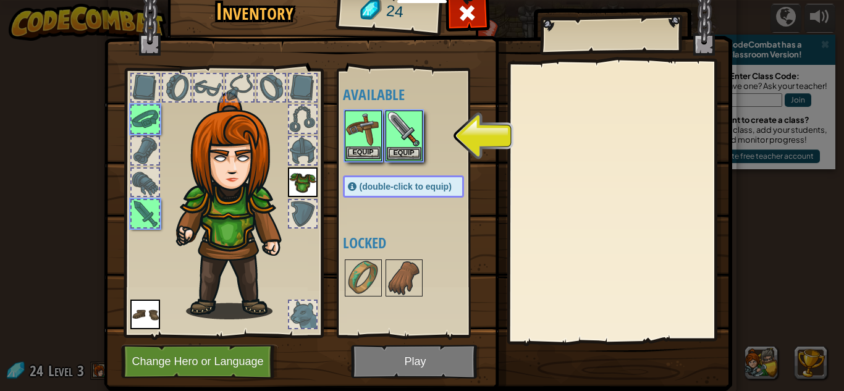
click at [358, 127] on img at bounding box center [363, 129] width 35 height 35
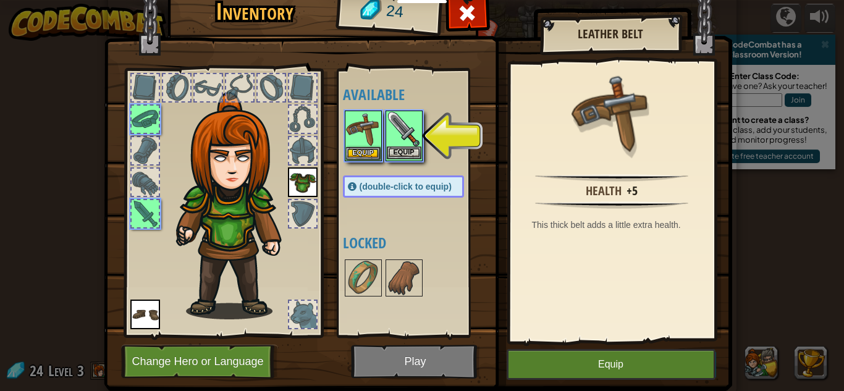
click at [402, 133] on img at bounding box center [404, 129] width 35 height 35
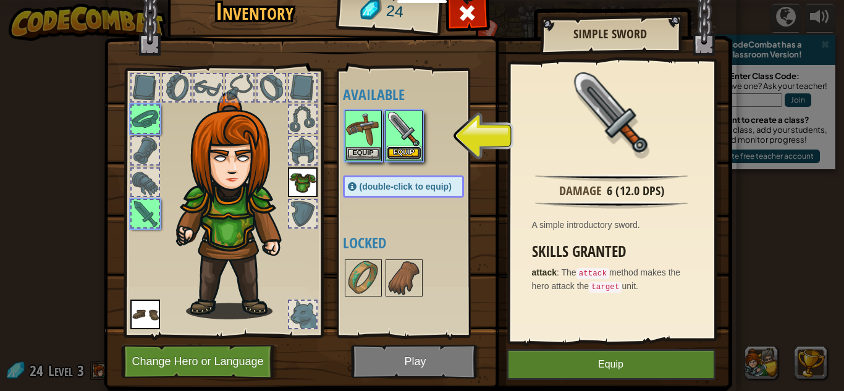
click at [408, 156] on button "Equip" at bounding box center [404, 152] width 35 height 13
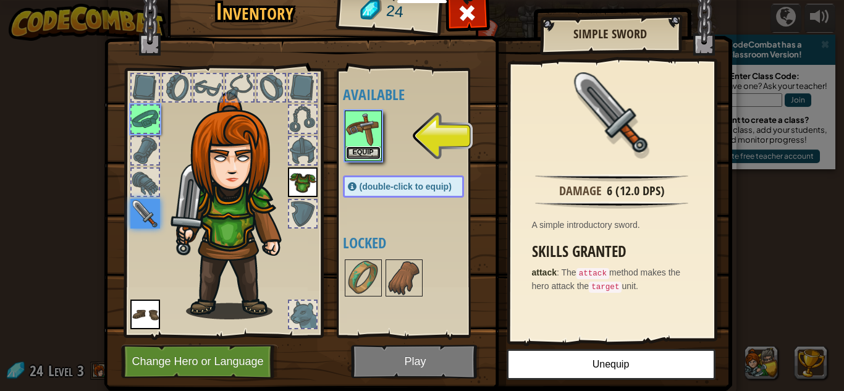
click at [368, 154] on button "Equip" at bounding box center [363, 152] width 35 height 13
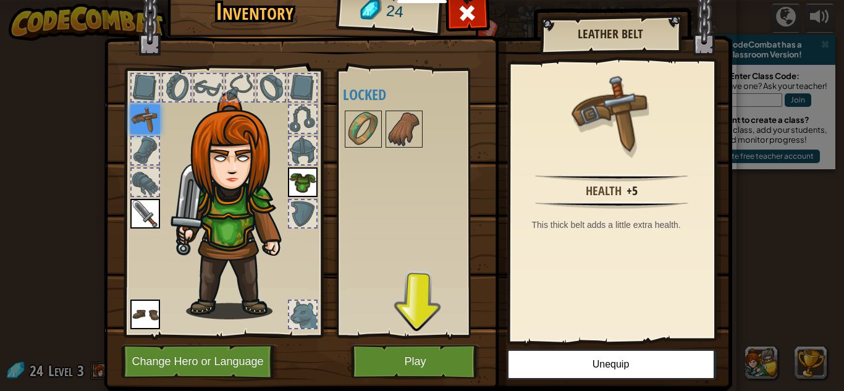
click at [149, 78] on div at bounding box center [145, 87] width 27 height 27
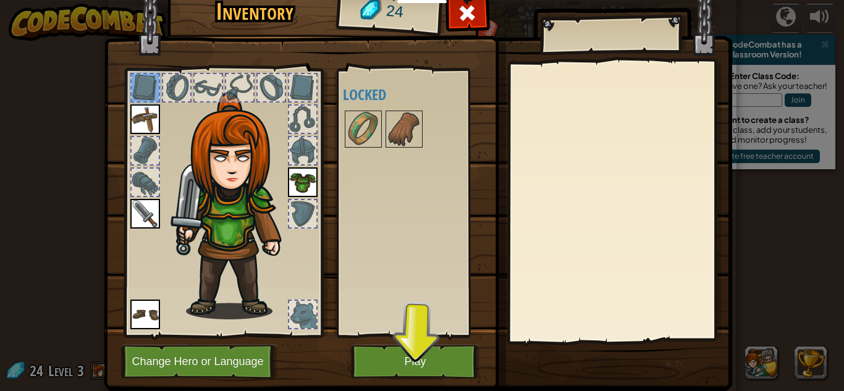
click at [153, 139] on div at bounding box center [145, 150] width 27 height 27
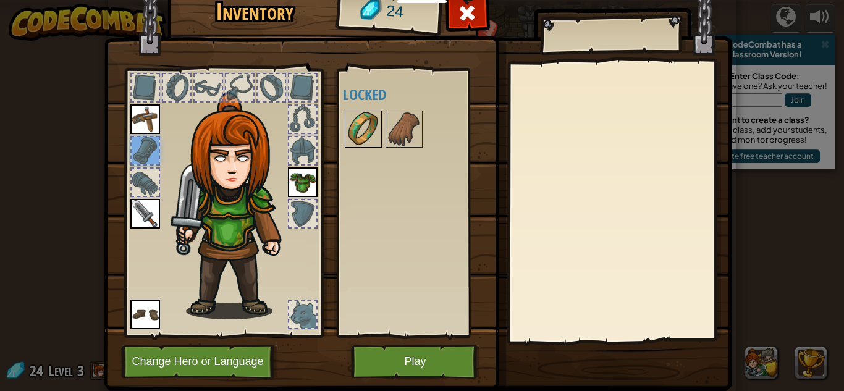
click at [369, 140] on img at bounding box center [363, 129] width 35 height 35
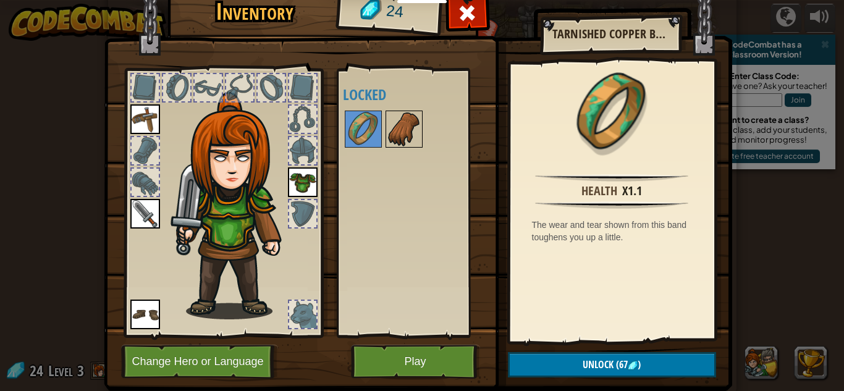
click at [400, 141] on img at bounding box center [404, 129] width 35 height 35
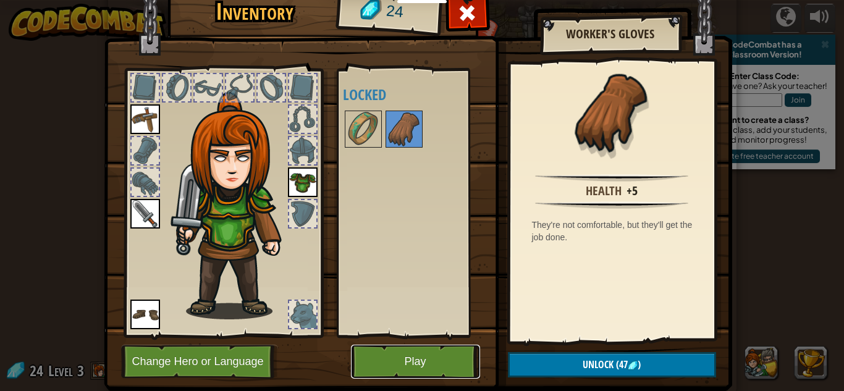
click at [442, 362] on button "Play" at bounding box center [415, 362] width 129 height 34
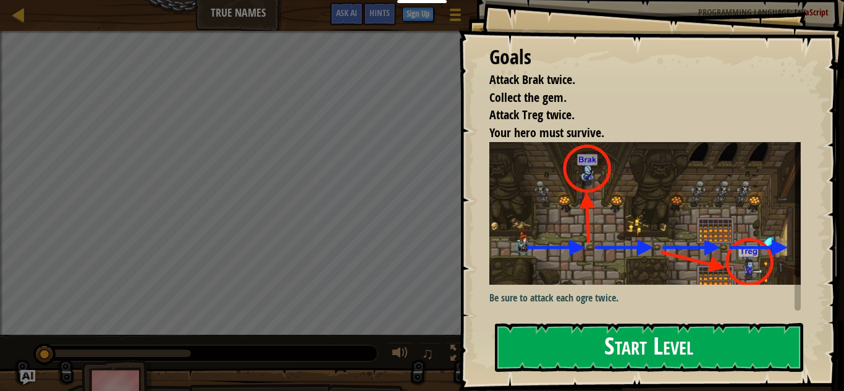
click at [538, 348] on button "Start Level" at bounding box center [649, 347] width 308 height 49
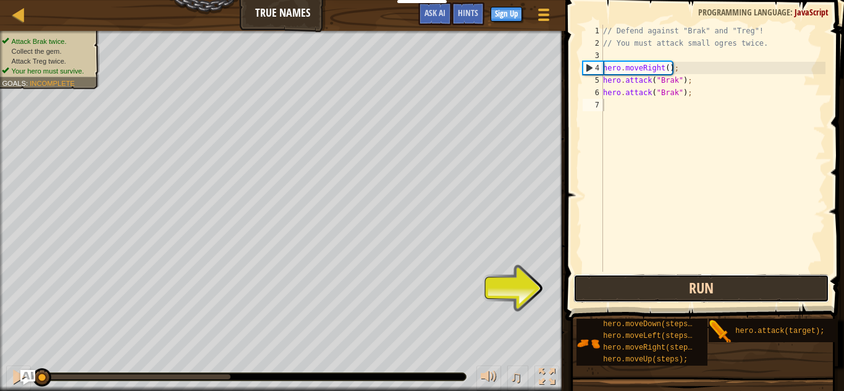
click at [651, 286] on button "Run" at bounding box center [701, 288] width 256 height 28
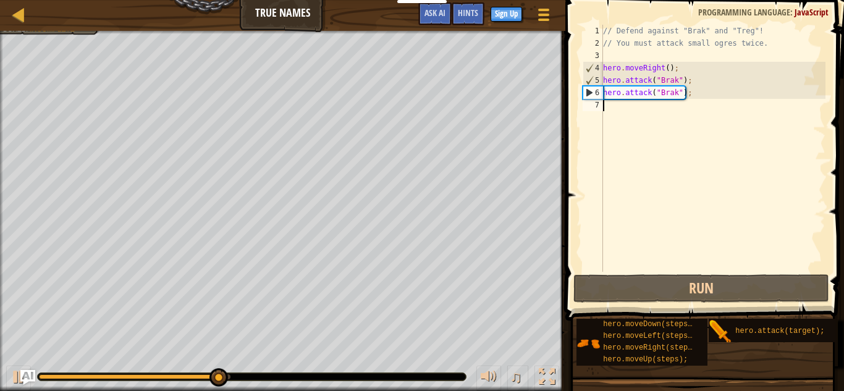
scroll to position [6, 0]
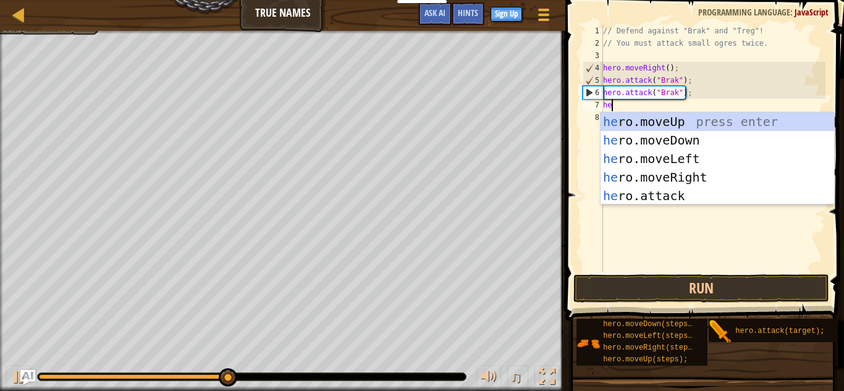
type textarea "hero"
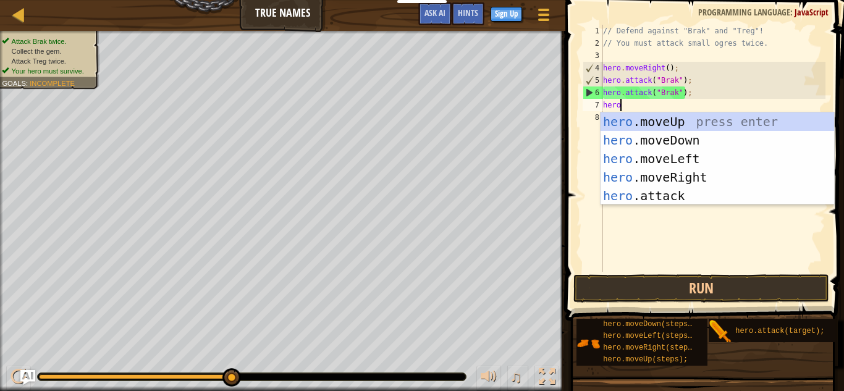
scroll to position [6, 2]
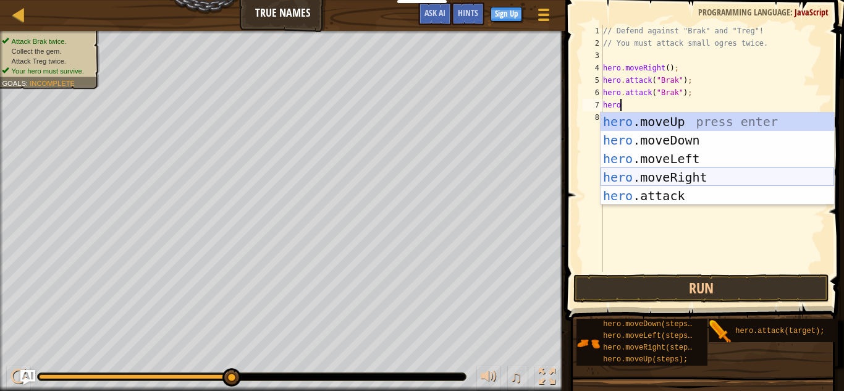
click at [719, 172] on div "hero .moveUp press enter hero .moveDown press enter hero .moveLeft press enter …" at bounding box center [718, 177] width 234 height 130
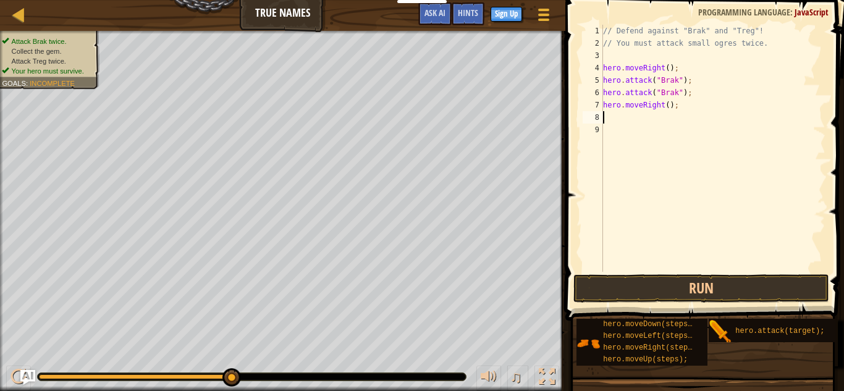
scroll to position [6, 0]
click at [704, 290] on button "Run" at bounding box center [701, 288] width 256 height 28
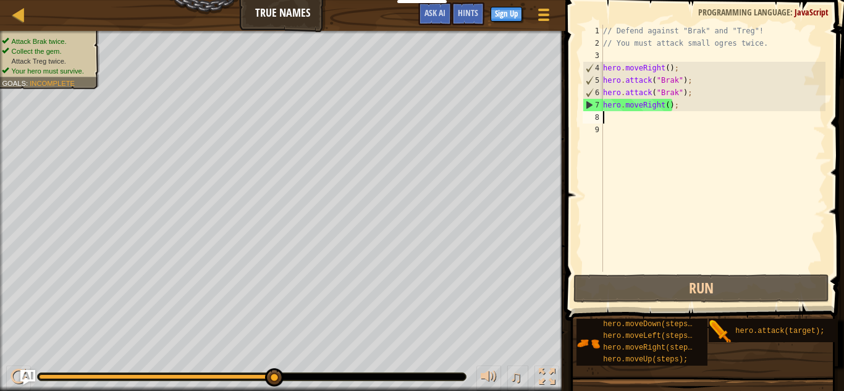
click at [644, 133] on div "// Defend against "Brak" and "Treg"! // You must attack small ogres twice. hero…" at bounding box center [713, 161] width 225 height 272
click at [635, 123] on div "// Defend against "Brak" and "Treg"! // You must attack small ogres twice. hero…" at bounding box center [713, 161] width 225 height 272
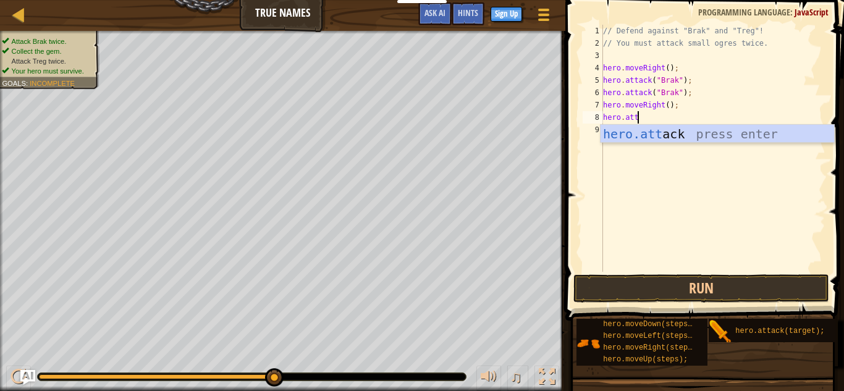
scroll to position [6, 5]
click at [654, 130] on div "hero.[PERSON_NAME] press enter" at bounding box center [718, 153] width 234 height 56
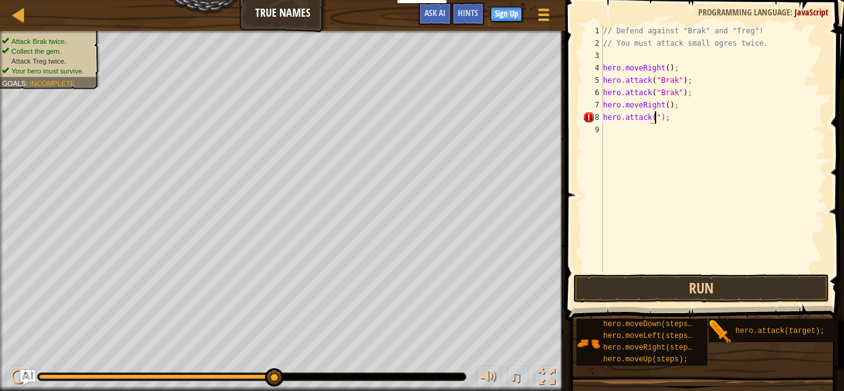
scroll to position [6, 8]
type textarea "hero.attack("Treg");"
drag, startPoint x: 706, startPoint y: 119, endPoint x: 595, endPoint y: 113, distance: 110.8
click at [595, 113] on div "hero.attack("Treg"); 1 2 3 4 5 6 7 8 9 // Defend against "Brak" and "Treg"! // …" at bounding box center [702, 148] width 245 height 247
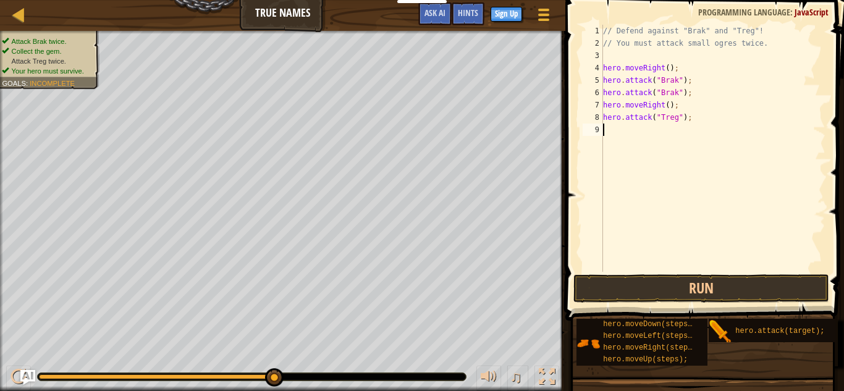
click at [614, 129] on div "// Defend against "Brak" and "Treg"! // You must attack small ogres twice. hero…" at bounding box center [713, 161] width 225 height 272
paste textarea "hero.attack("Treg");"
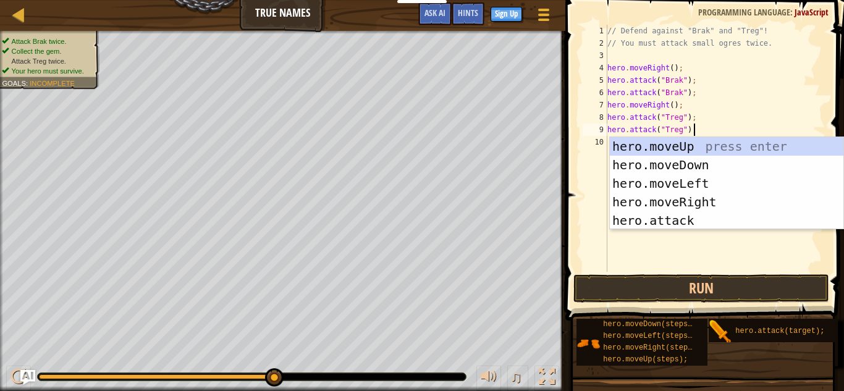
click at [711, 129] on div "// Defend against "Brak" and "Treg"! // You must attack small ogres twice. hero…" at bounding box center [715, 161] width 221 height 272
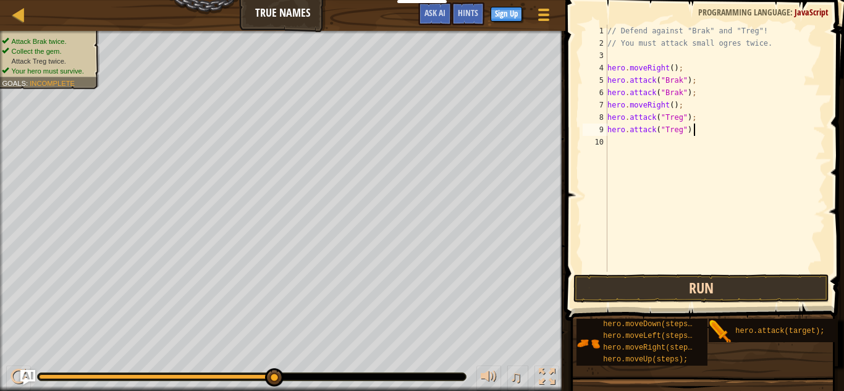
type textarea "hero.attack("Treg");"
click at [723, 282] on button "Run" at bounding box center [701, 288] width 256 height 28
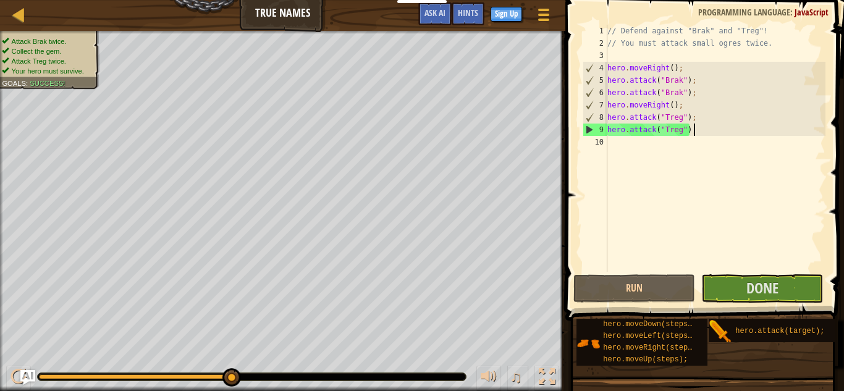
click at [626, 150] on div "// Defend against "Brak" and "Treg"! // You must attack small ogres twice. hero…" at bounding box center [715, 161] width 221 height 272
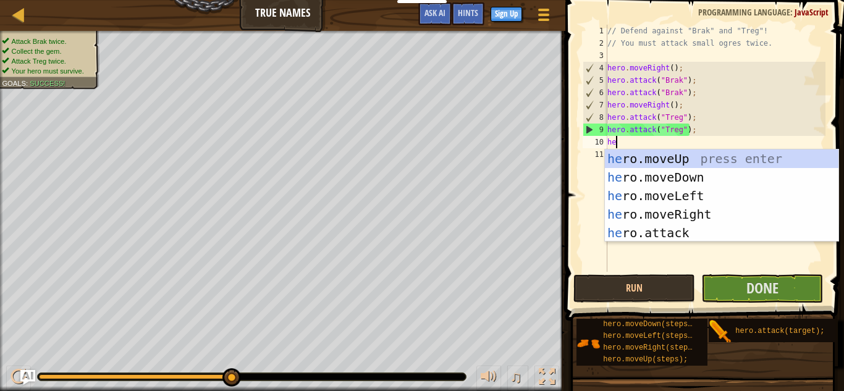
scroll to position [6, 1]
type textarea "her"
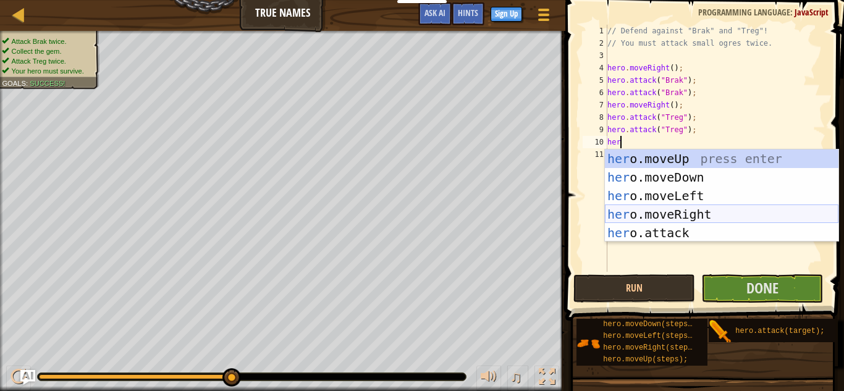
click at [725, 218] on div "her o.moveUp press enter her o.moveDown press enter her o.moveLeft press enter …" at bounding box center [722, 215] width 234 height 130
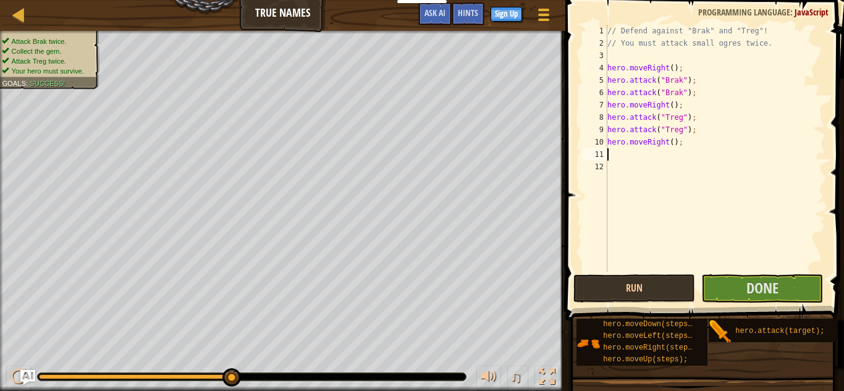
scroll to position [6, 0]
click at [755, 287] on span "Done" at bounding box center [762, 288] width 32 height 20
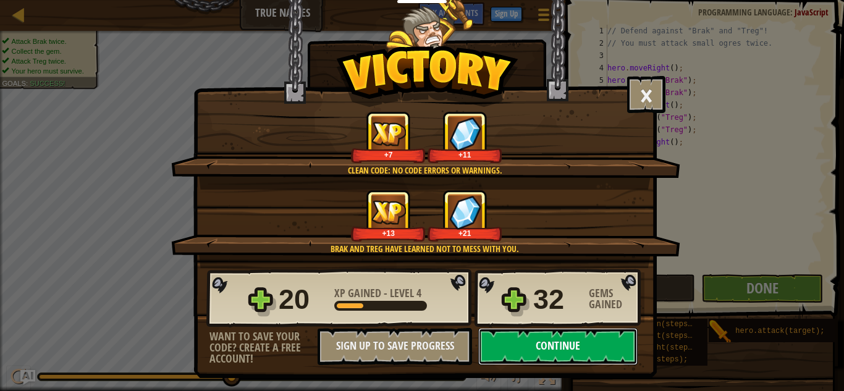
click at [592, 339] on button "Continue" at bounding box center [557, 346] width 159 height 37
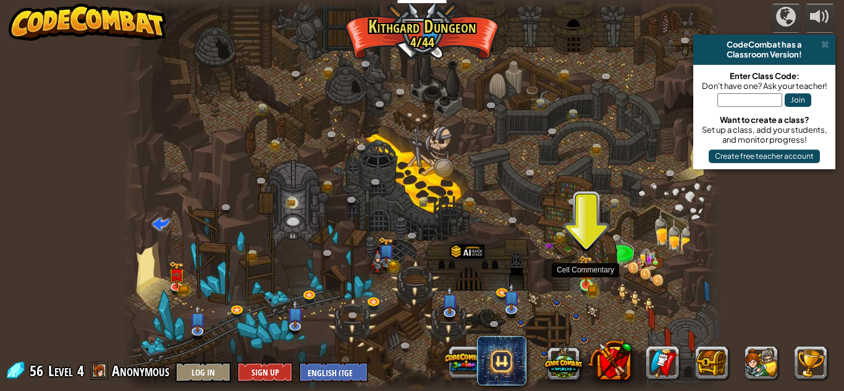
click at [589, 280] on img at bounding box center [586, 270] width 14 height 31
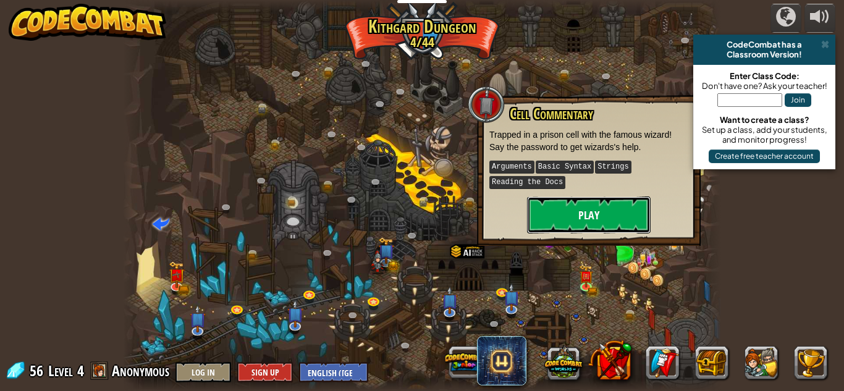
click at [586, 220] on button "Play" at bounding box center [589, 214] width 124 height 37
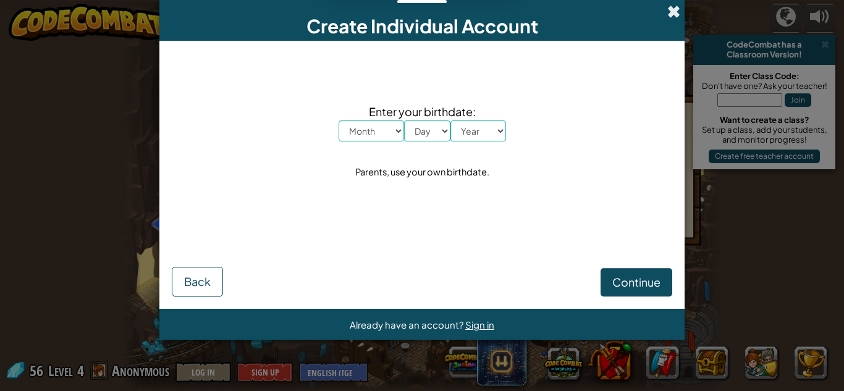
click at [670, 14] on span at bounding box center [673, 11] width 13 height 13
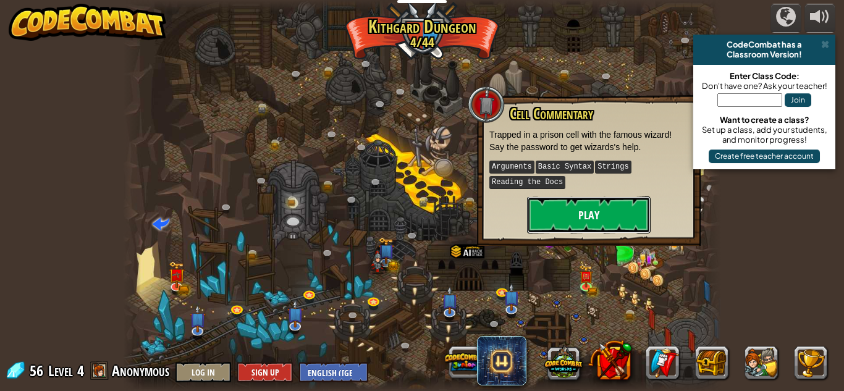
click at [632, 228] on button "Play" at bounding box center [589, 214] width 124 height 37
